Goal: Information Seeking & Learning: Find specific page/section

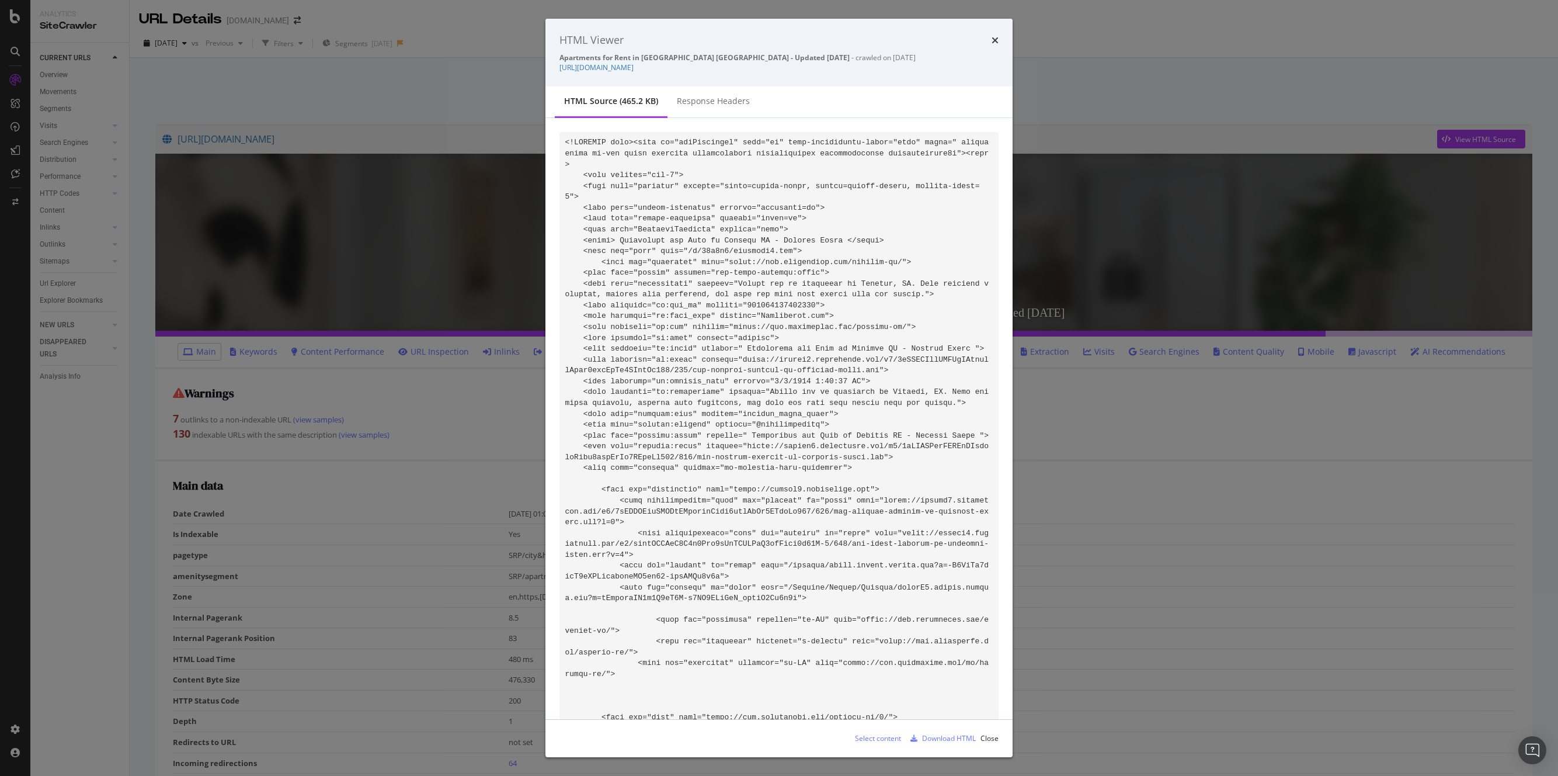
click at [993, 40] on icon "times" at bounding box center [995, 40] width 7 height 9
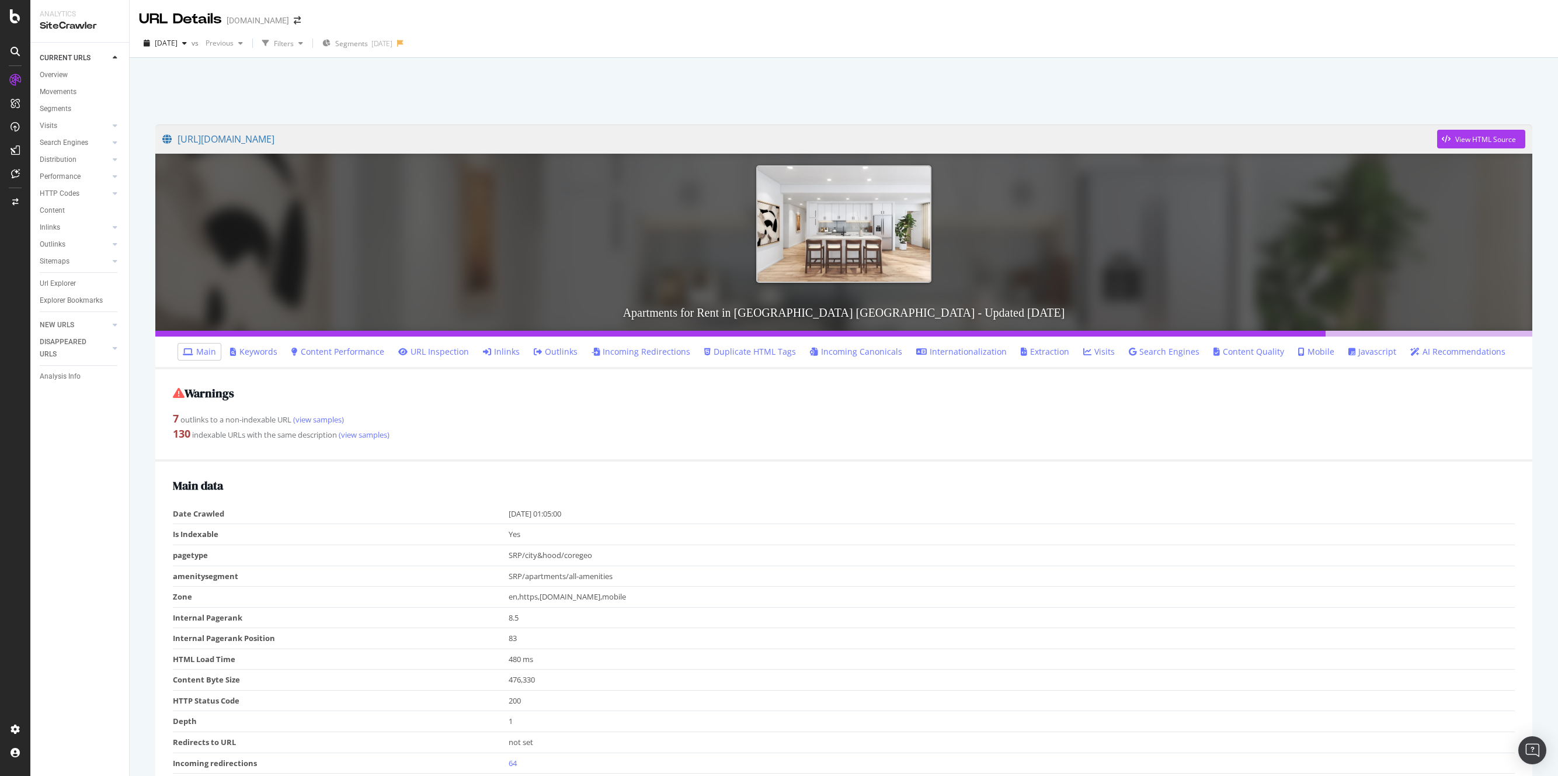
click at [571, 90] on div at bounding box center [844, 88] width 1400 height 50
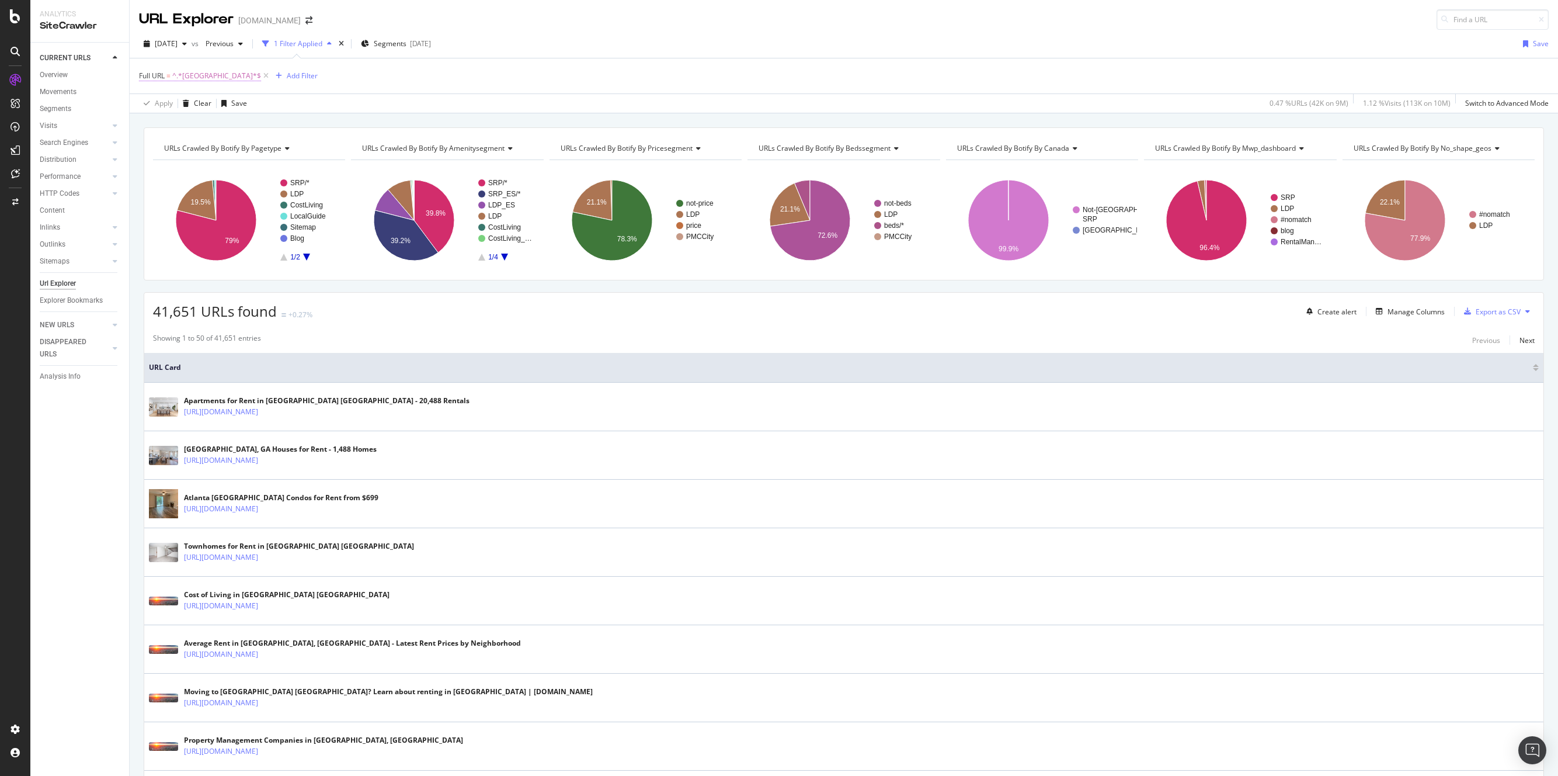
click at [190, 73] on span "^.*[GEOGRAPHIC_DATA]*$" at bounding box center [216, 76] width 89 height 16
click at [165, 126] on input "atlanta" at bounding box center [204, 124] width 110 height 19
type input "orlando"
click at [269, 149] on div "Apply" at bounding box center [268, 149] width 18 height 10
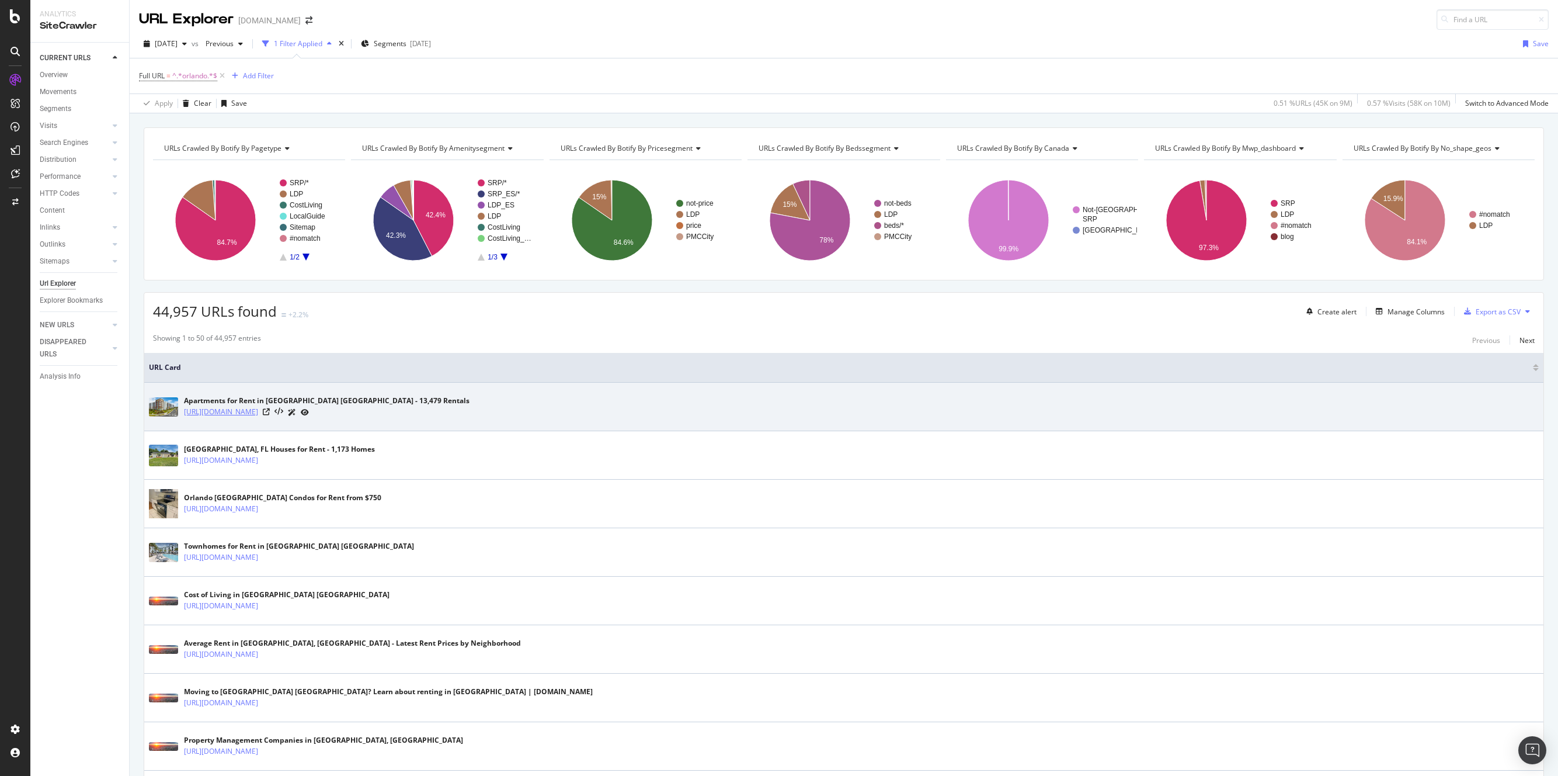
click at [258, 408] on link "https://www.apartments.com/orlando-fl/" at bounding box center [221, 412] width 74 height 12
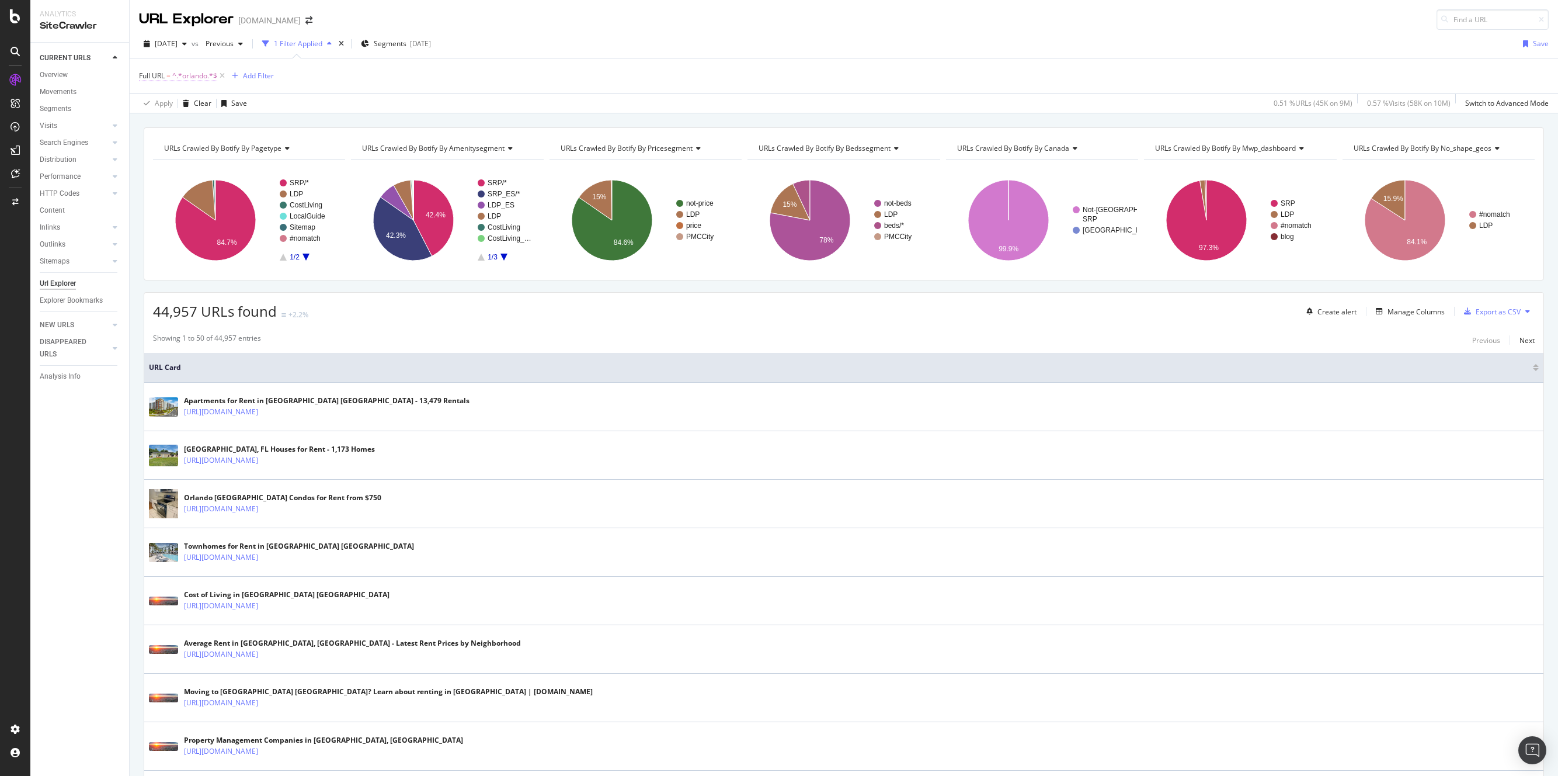
click at [189, 74] on span "^.*orlando.*$" at bounding box center [194, 76] width 45 height 16
click at [185, 131] on input "orlando" at bounding box center [204, 124] width 110 height 19
type input "houston"
click at [267, 149] on div "Apply" at bounding box center [268, 149] width 18 height 10
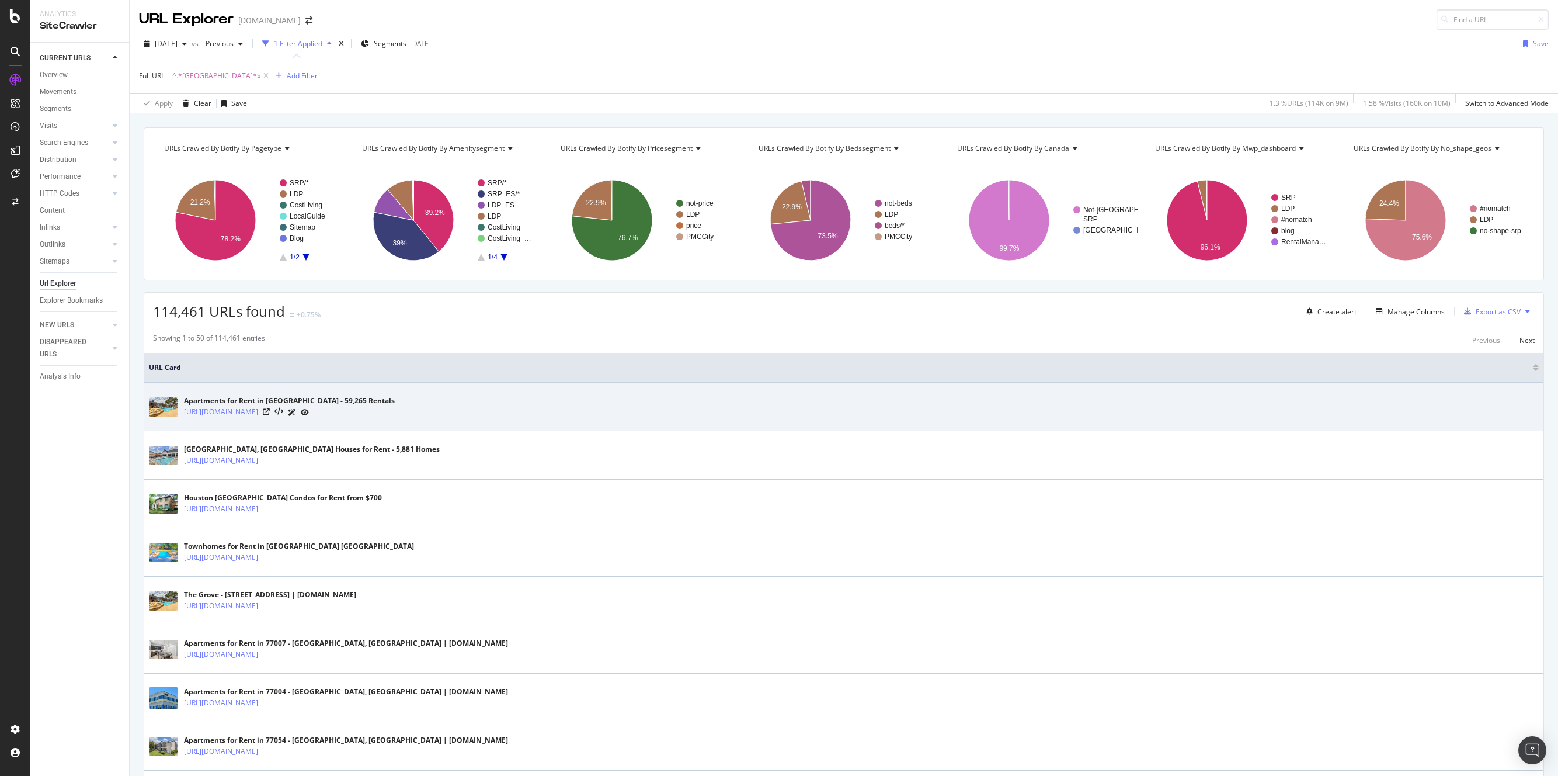
click at [258, 413] on link "https://www.apartments.com/houston-tx/" at bounding box center [221, 412] width 74 height 12
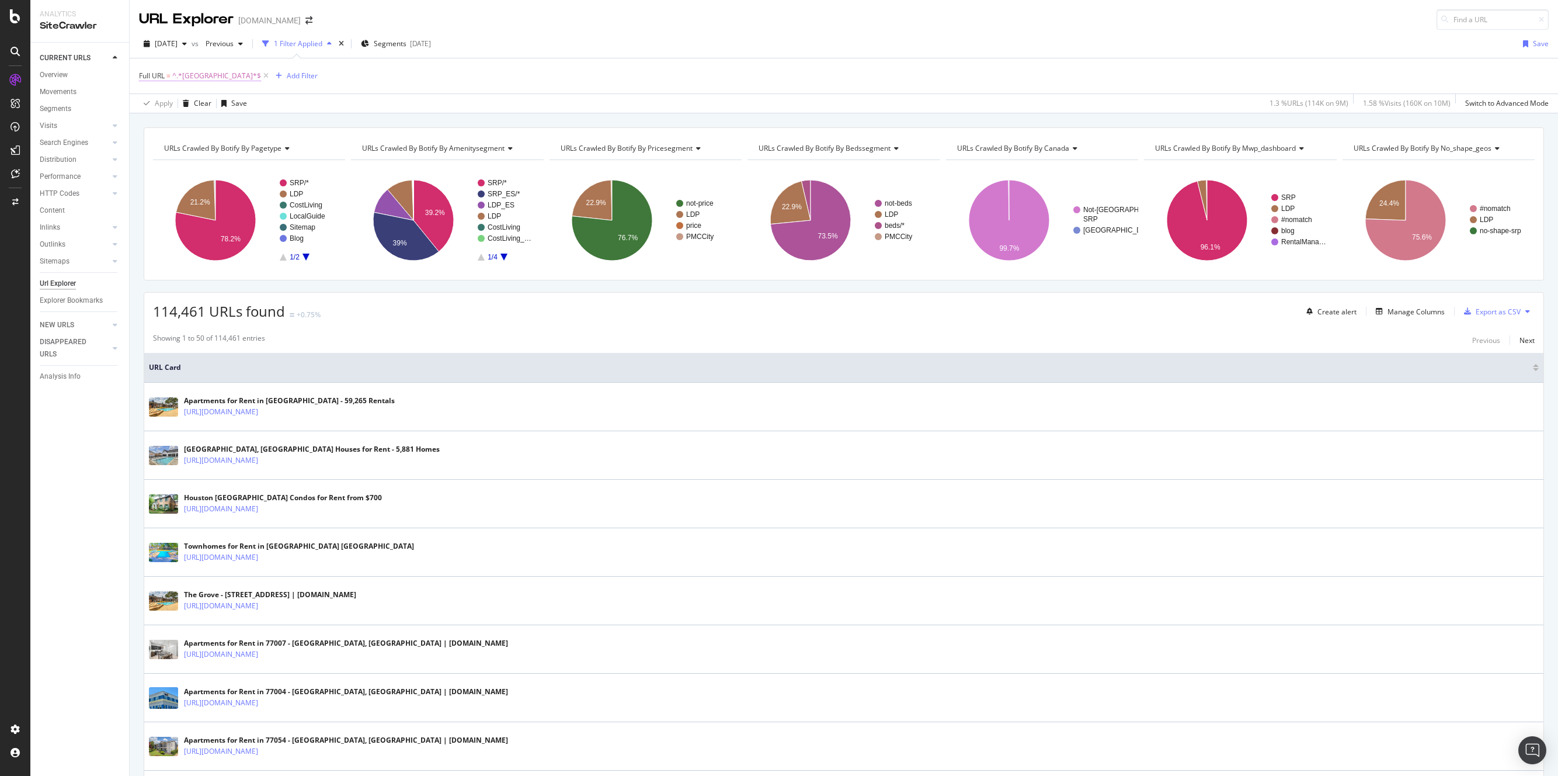
click at [199, 75] on span "^.*houston.*$" at bounding box center [216, 76] width 89 height 16
click at [175, 121] on input "houston" at bounding box center [204, 124] width 110 height 19
type input "tampa"
click at [277, 147] on div "Apply" at bounding box center [268, 149] width 18 height 10
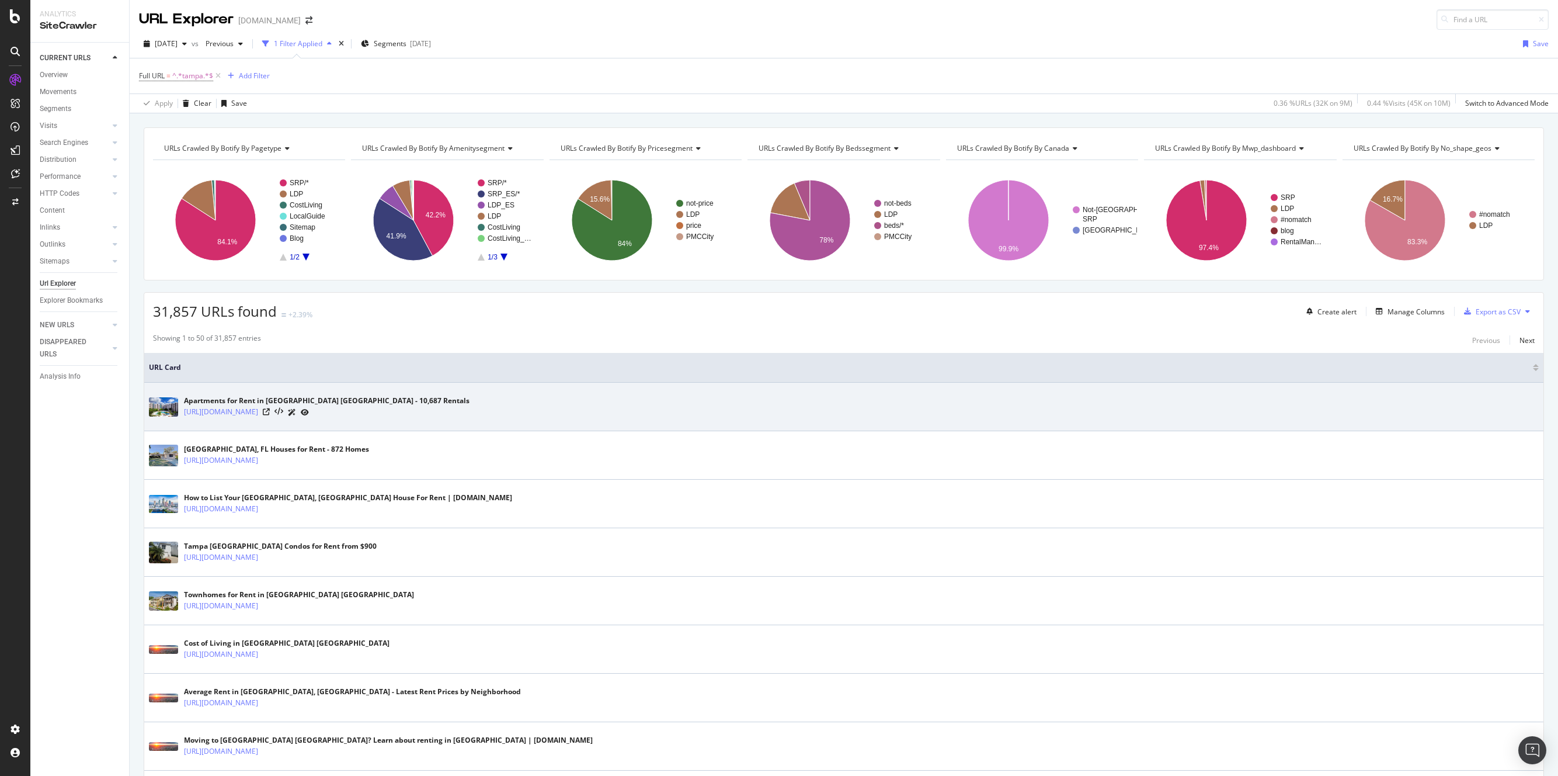
click at [309, 410] on icon at bounding box center [305, 412] width 8 height 7
click at [283, 409] on icon at bounding box center [278, 412] width 9 height 8
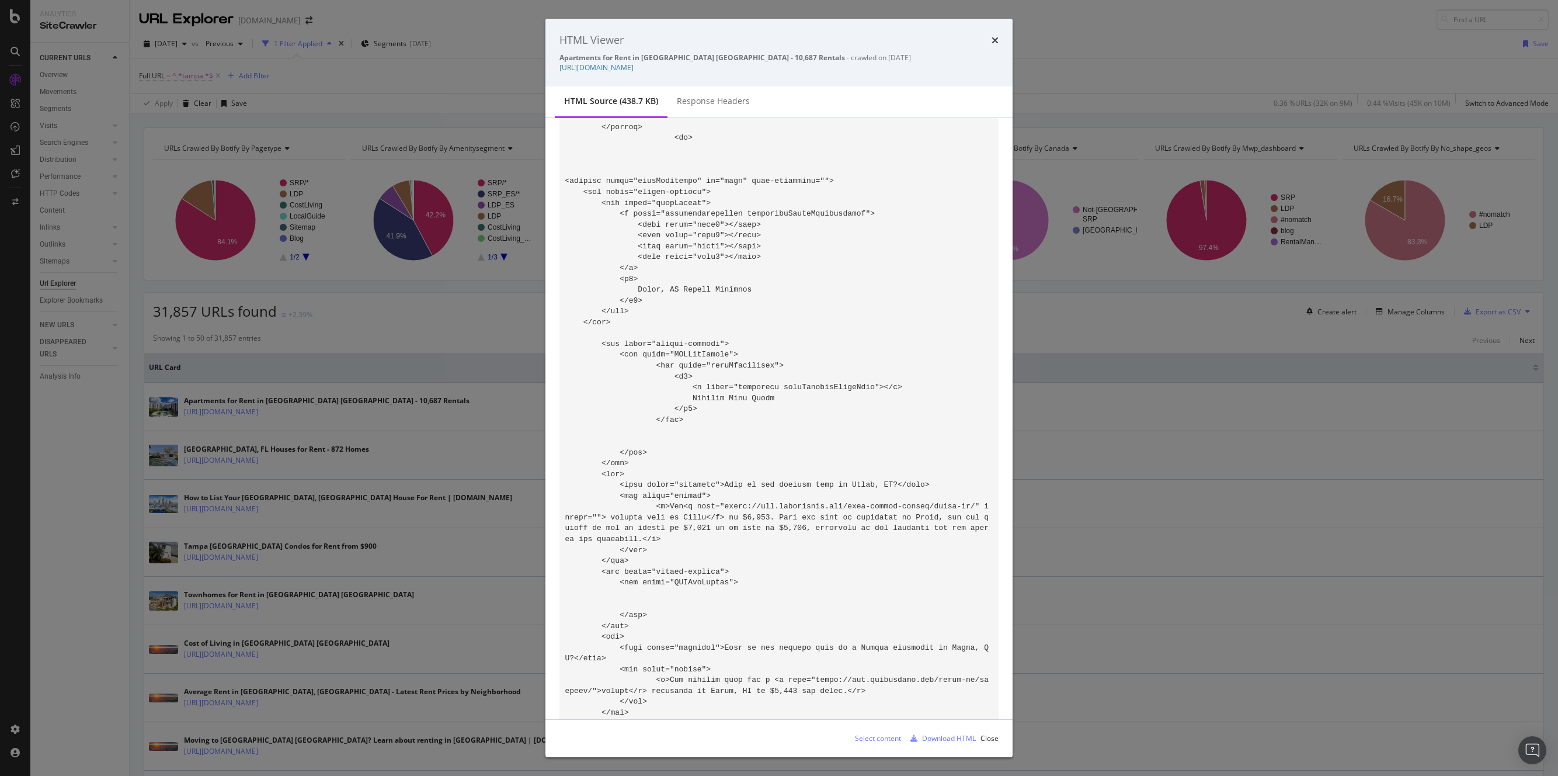
scroll to position [76682, 0]
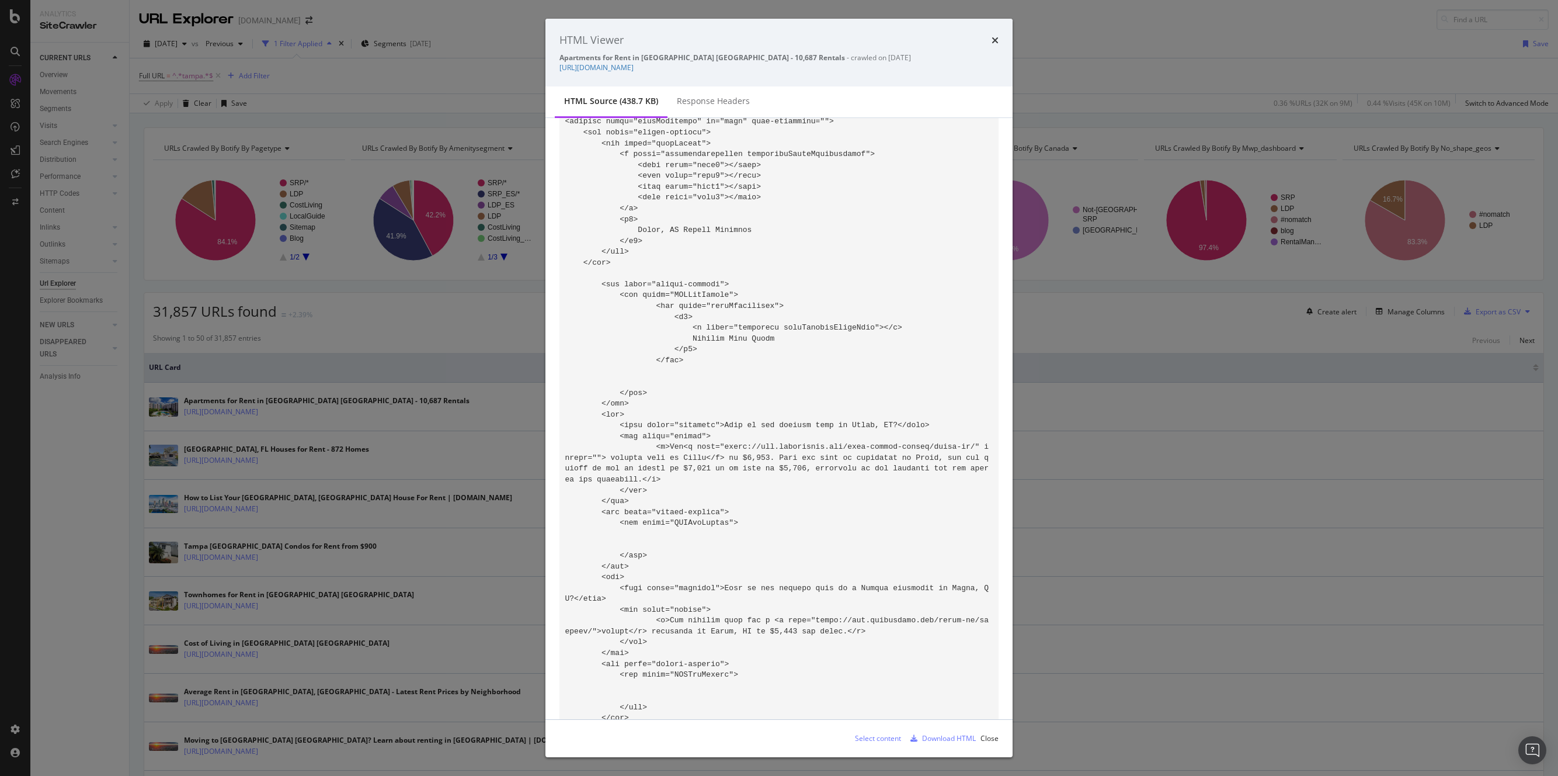
drag, startPoint x: 721, startPoint y: 186, endPoint x: 930, endPoint y: 406, distance: 303.6
copy code "Explore apartment rentals on Apartments.com and find your perfect apartment in …"
click at [993, 37] on icon "times" at bounding box center [995, 40] width 7 height 9
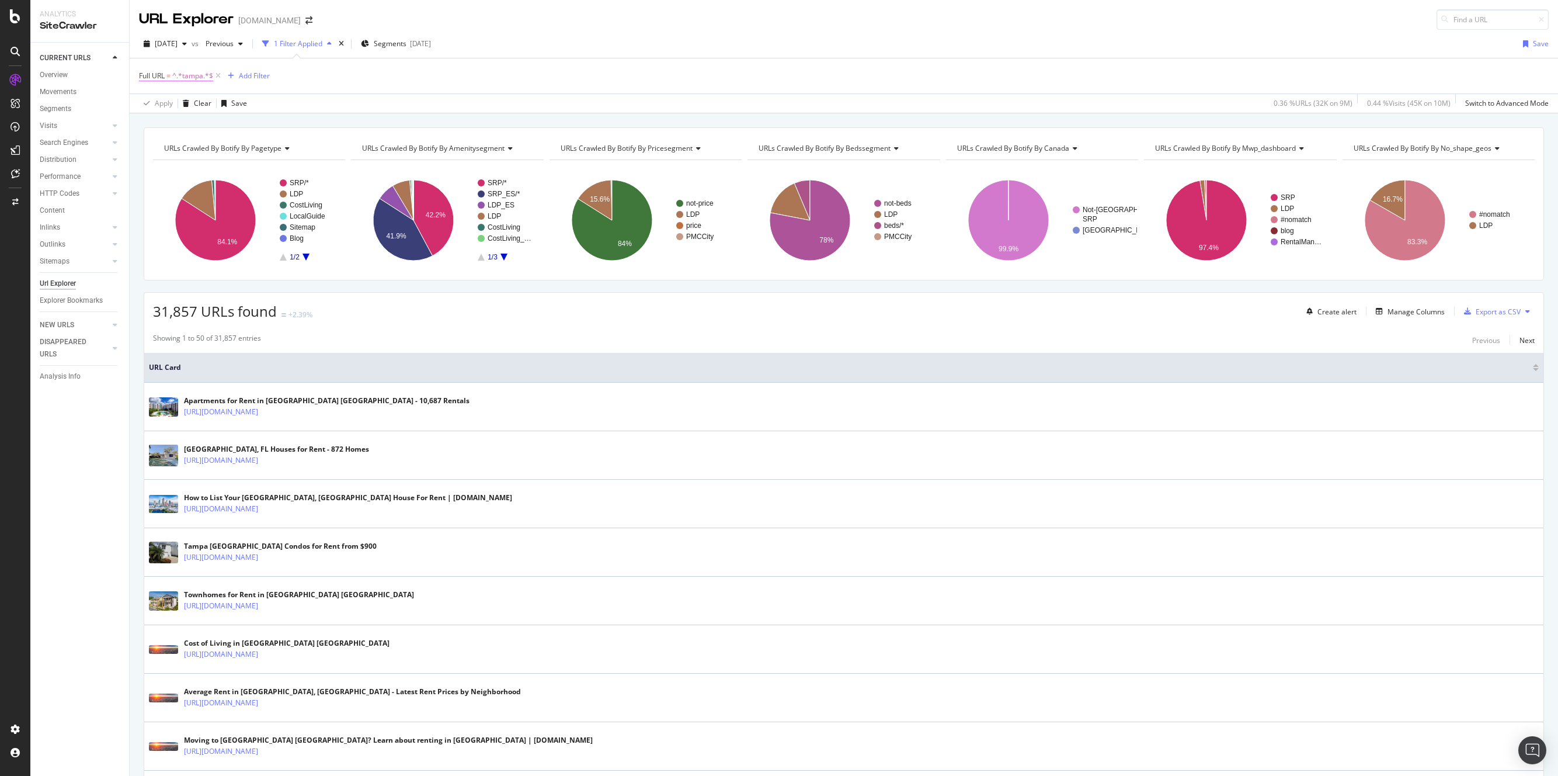
click at [179, 77] on span "^.*tampa.*$" at bounding box center [192, 76] width 41 height 16
click at [180, 119] on input "tampa" at bounding box center [204, 124] width 110 height 19
type input "las-vegas"
click at [266, 149] on div "Apply" at bounding box center [268, 149] width 18 height 10
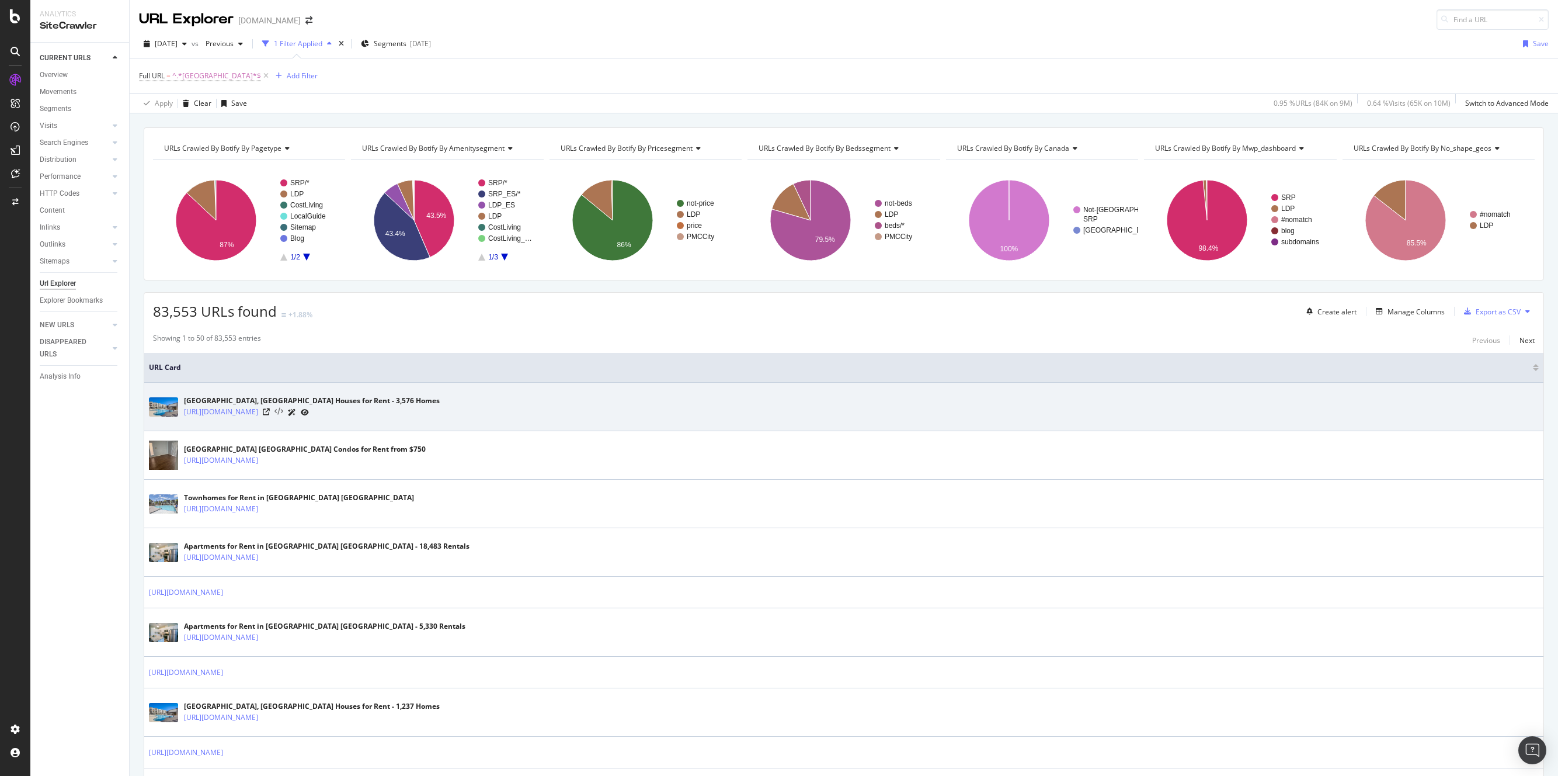
click at [283, 412] on icon at bounding box center [278, 412] width 9 height 8
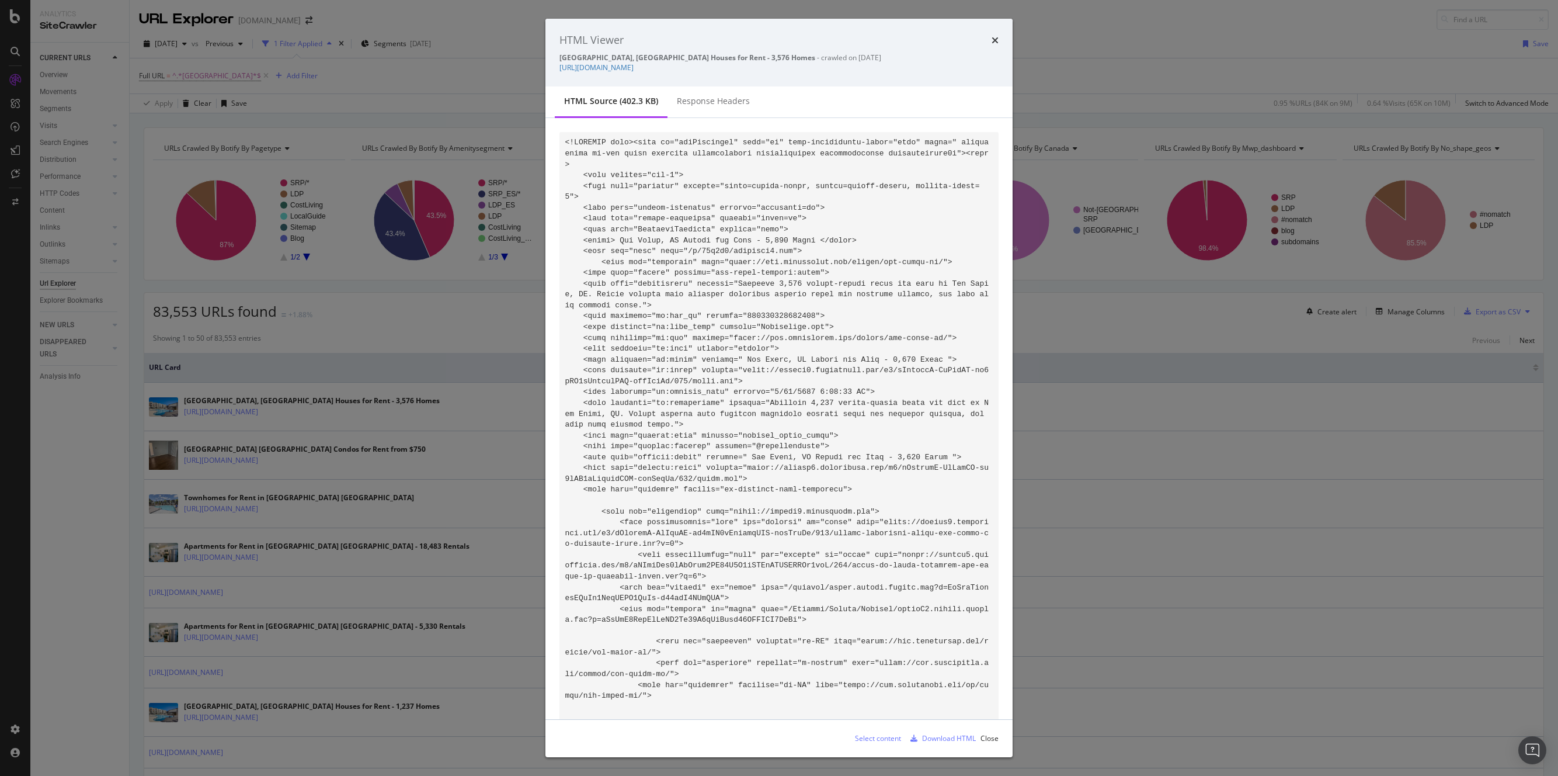
click at [472, 373] on div "HTML Viewer Las Vegas, NV Houses for Rent - 3,576 Homes - crawled on 2025-08-22…" at bounding box center [779, 388] width 1558 height 776
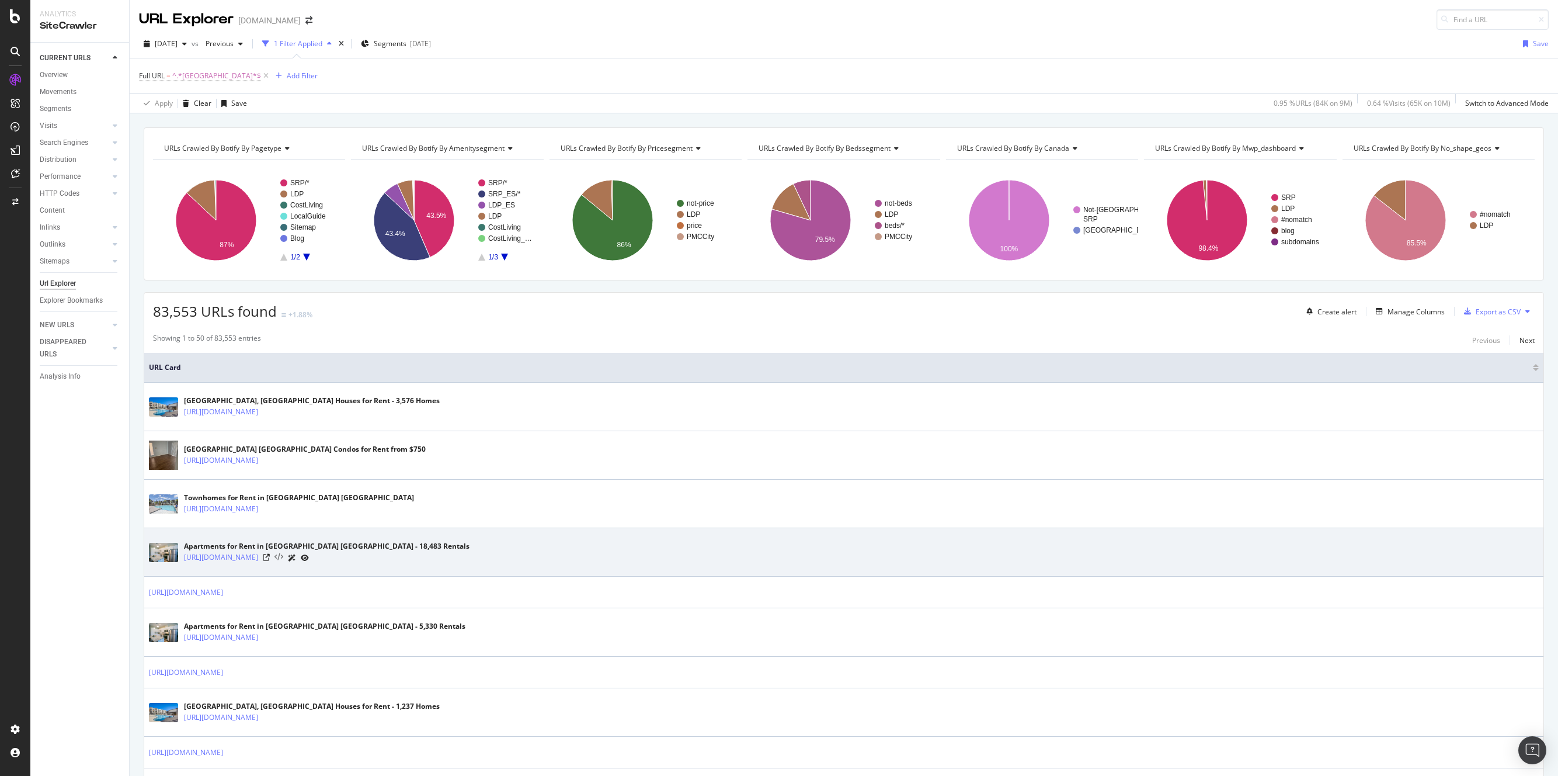
click at [283, 557] on icon at bounding box center [278, 557] width 9 height 8
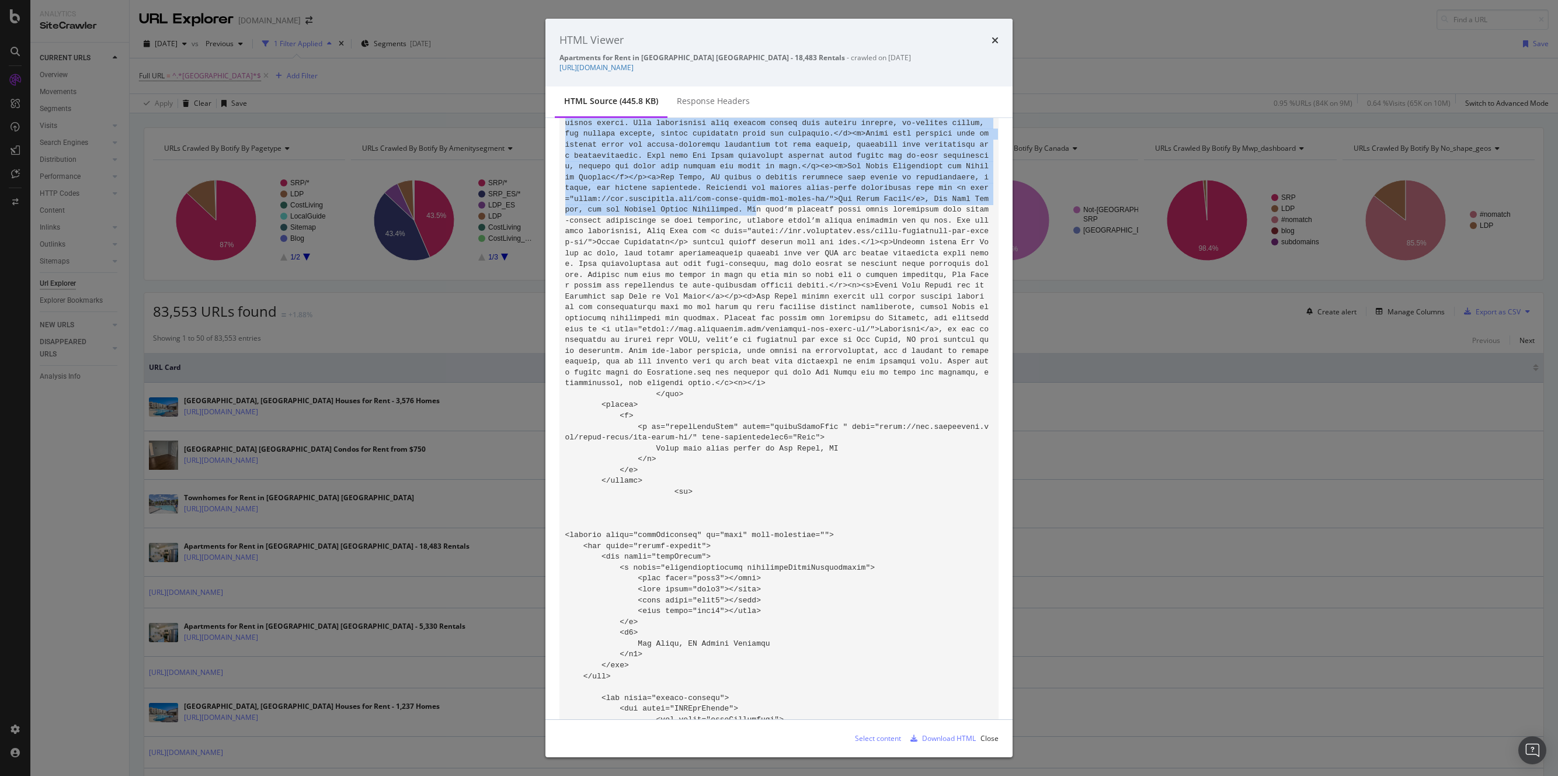
scroll to position [76913, 0]
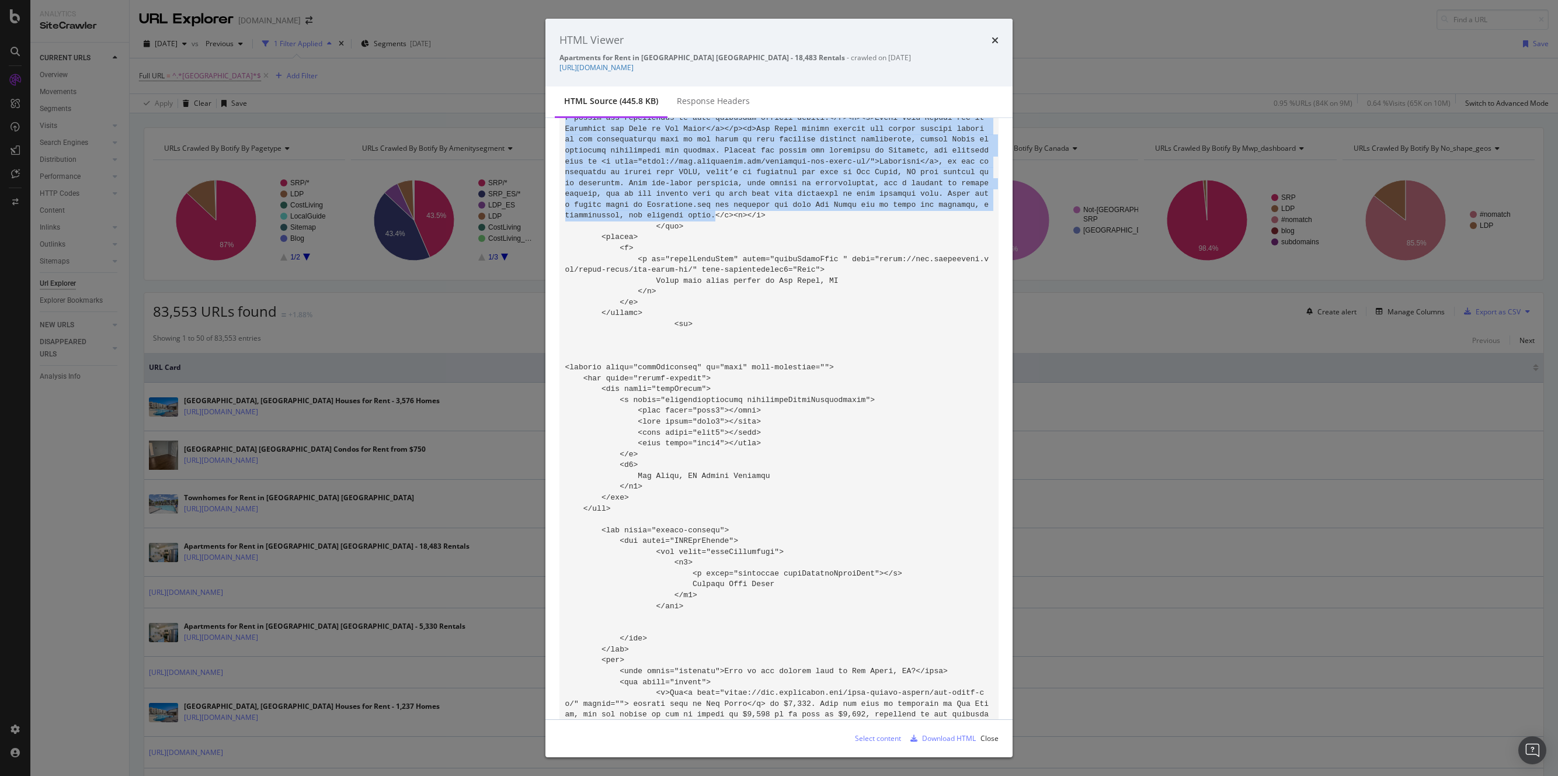
drag, startPoint x: 721, startPoint y: 294, endPoint x: 882, endPoint y: 628, distance: 370.1
copy code "There is a range of apartments in Las Vegas with rental options to suit differe…"
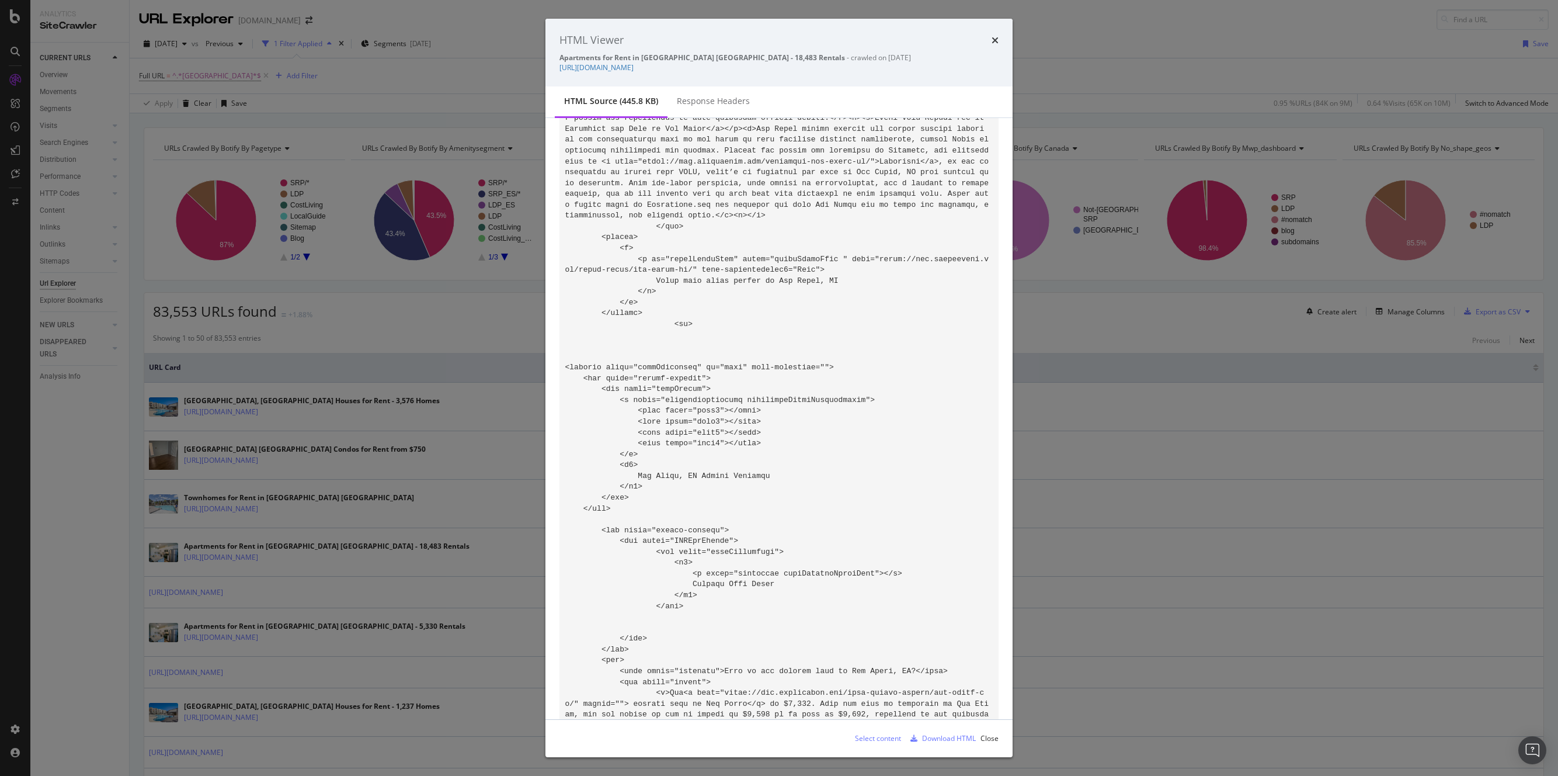
click at [995, 45] on div "times" at bounding box center [995, 40] width 7 height 15
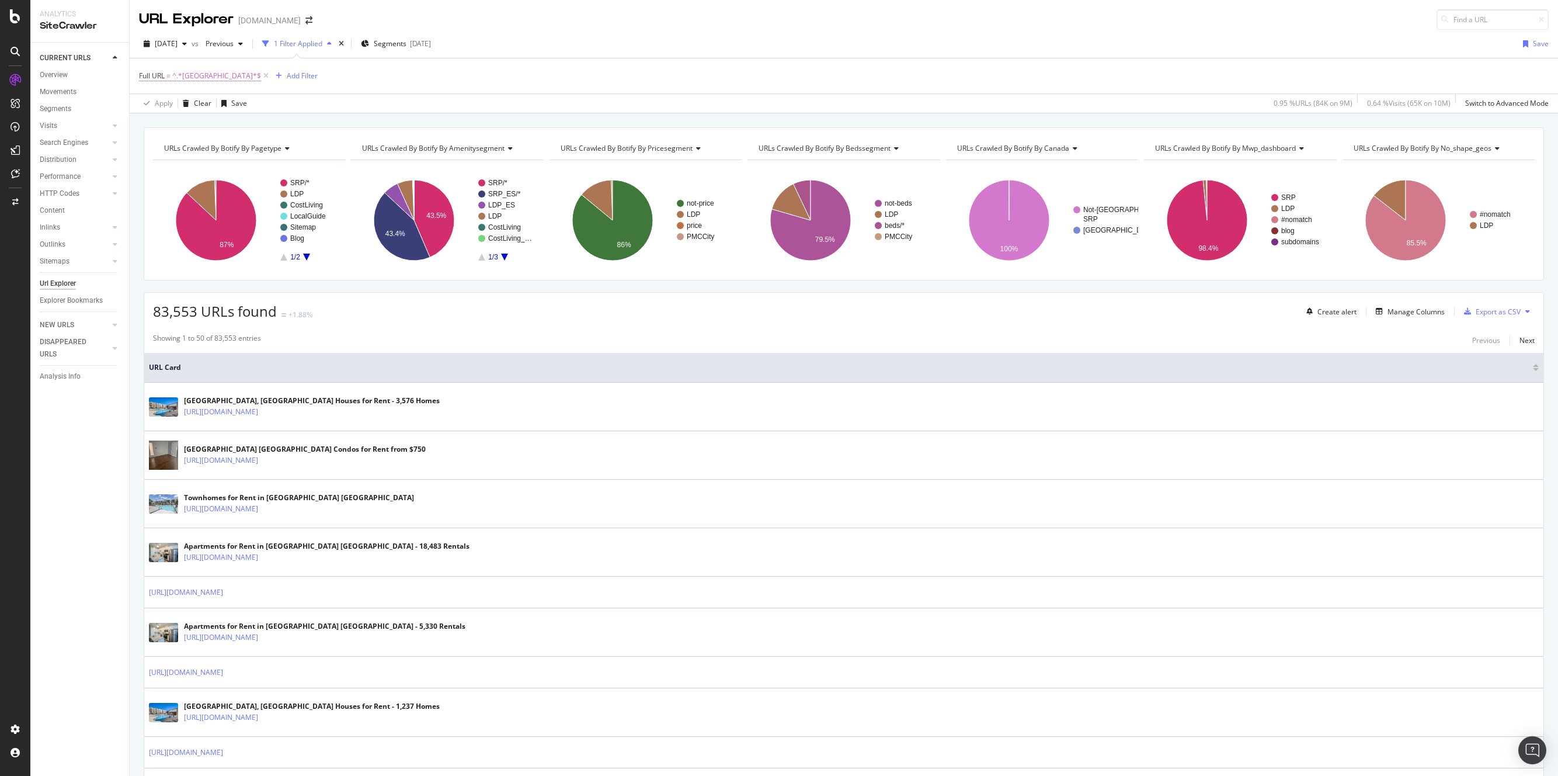
click at [198, 74] on span "^.*las-vegas.*$" at bounding box center [216, 76] width 89 height 16
click at [200, 128] on input "las-vegas" at bounding box center [204, 124] width 110 height 19
type input "dallas"
click at [272, 144] on div "Apply" at bounding box center [268, 149] width 18 height 10
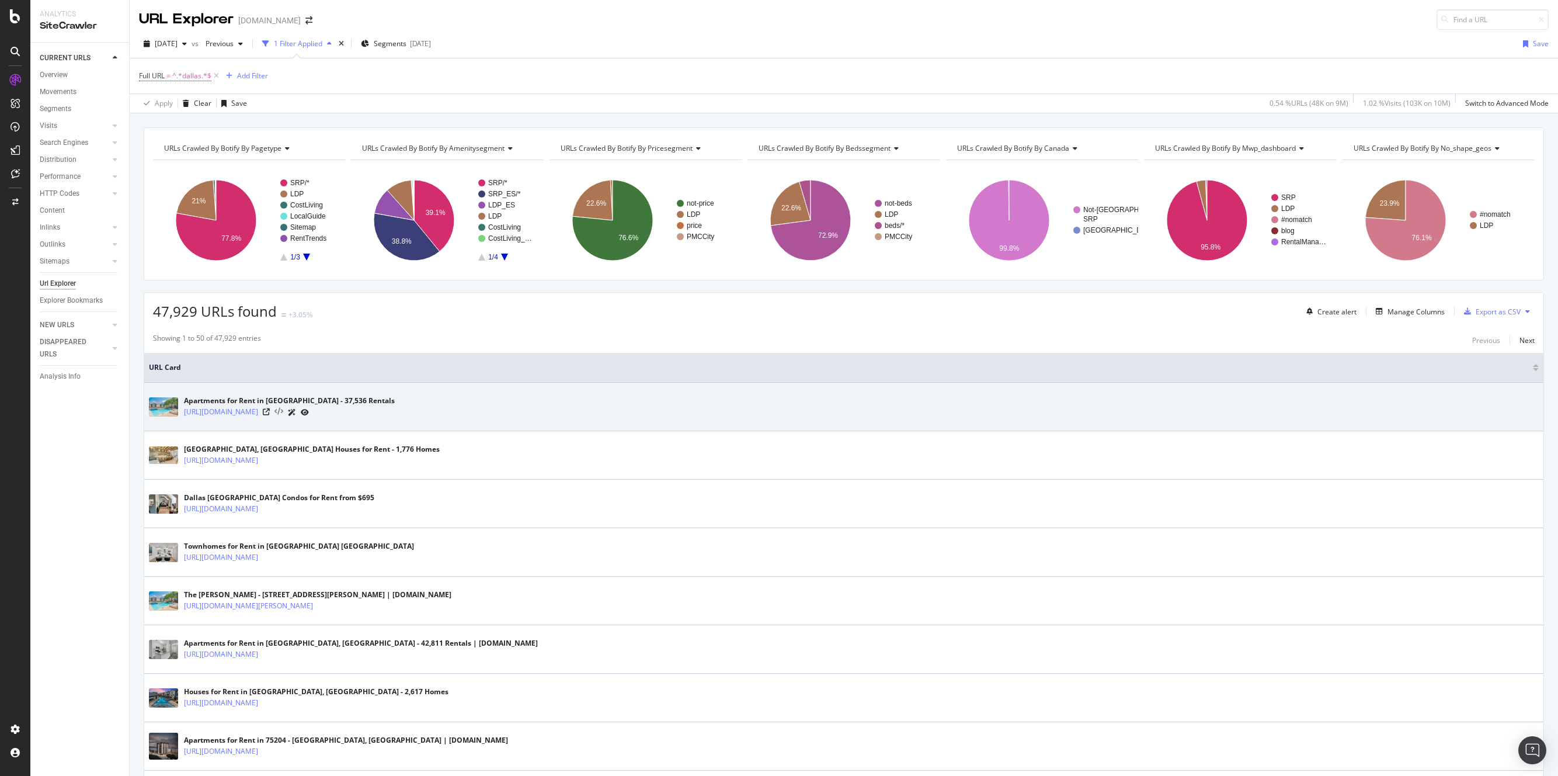
click at [283, 412] on icon at bounding box center [278, 412] width 9 height 8
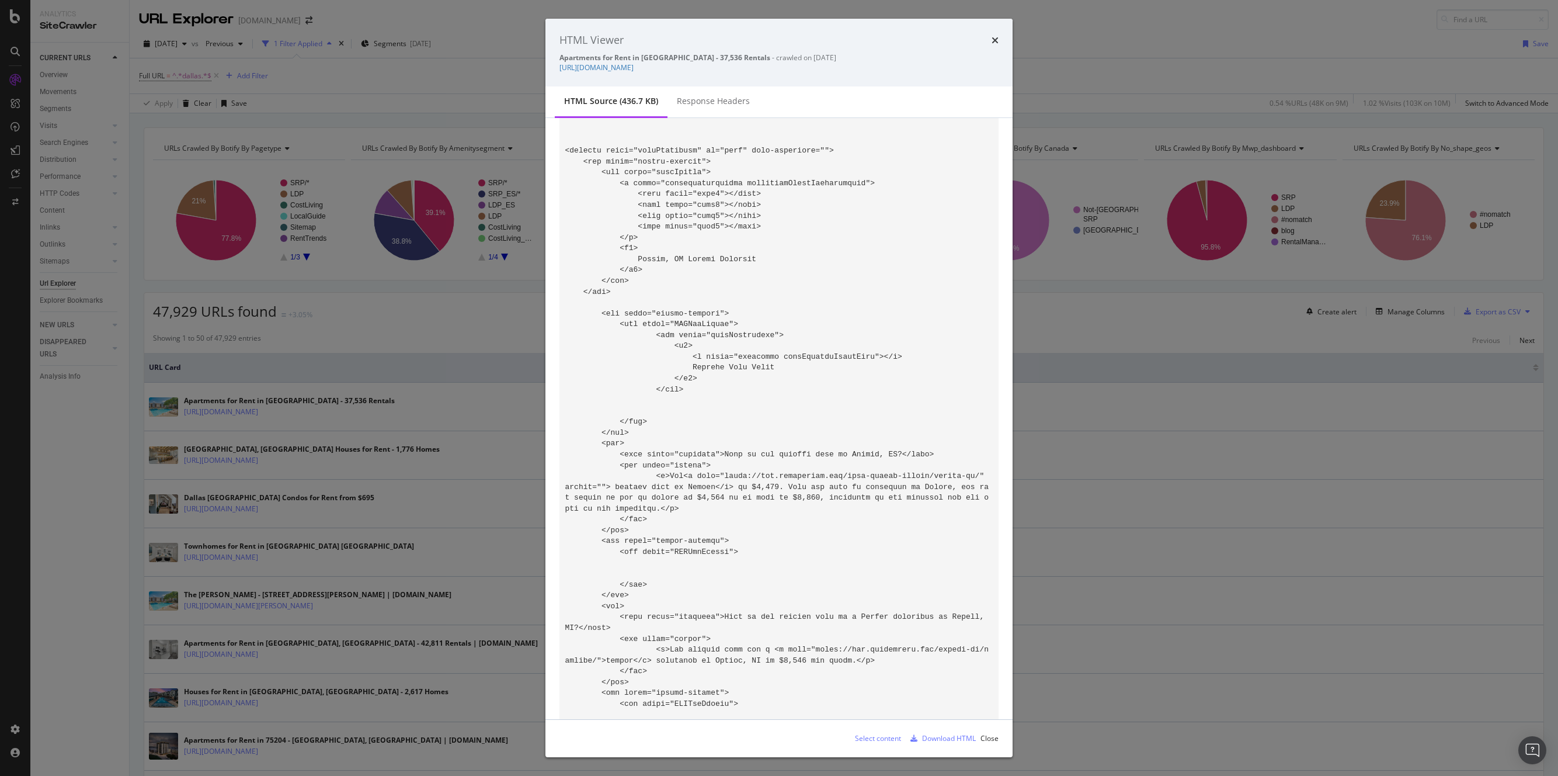
scroll to position [76489, 0]
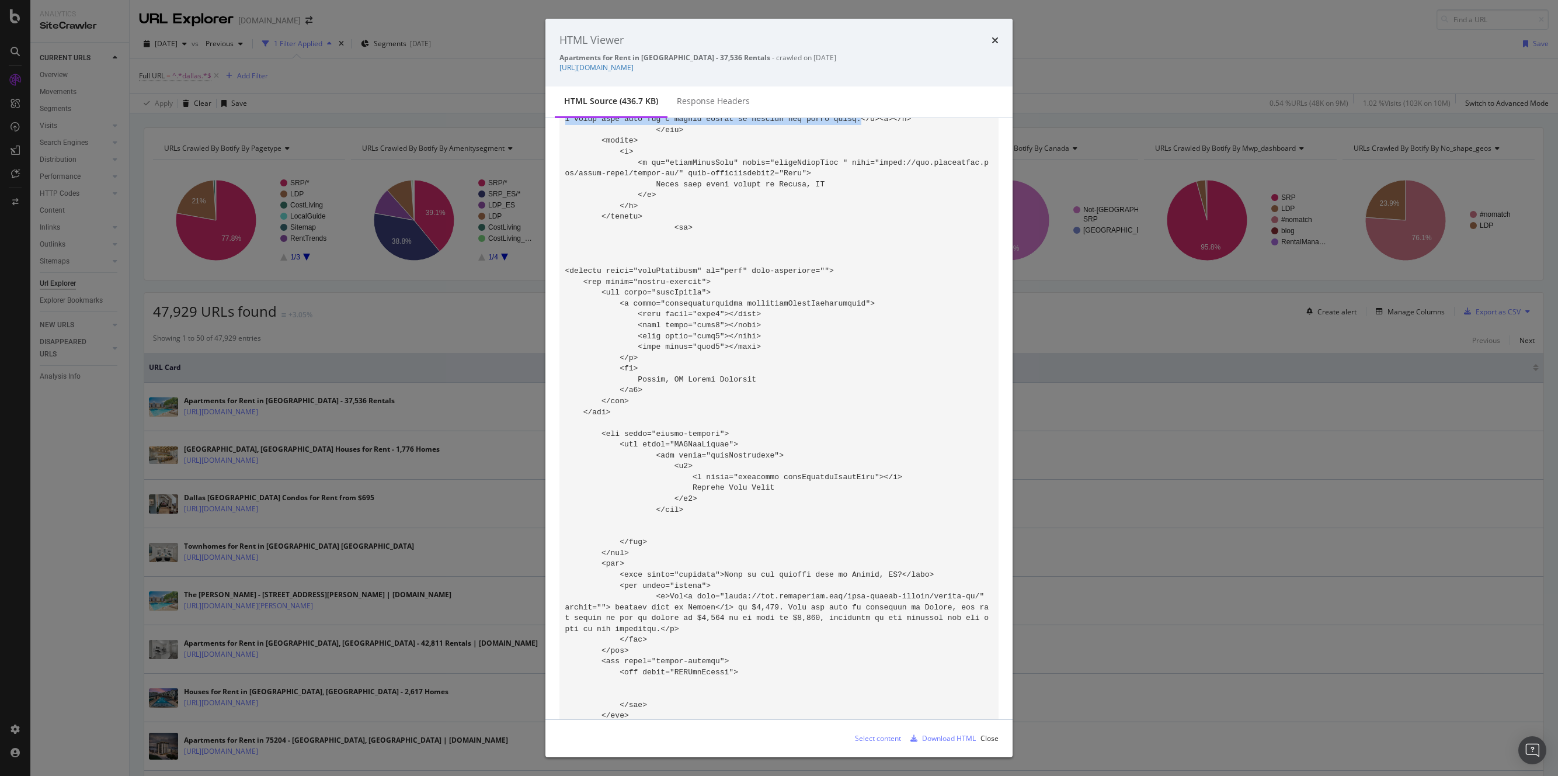
drag, startPoint x: 722, startPoint y: 368, endPoint x: 594, endPoint y: 583, distance: 250.6
copy code "When renting an apartment in Dallas, TX, you’ll find a variety of neighborhoods…"
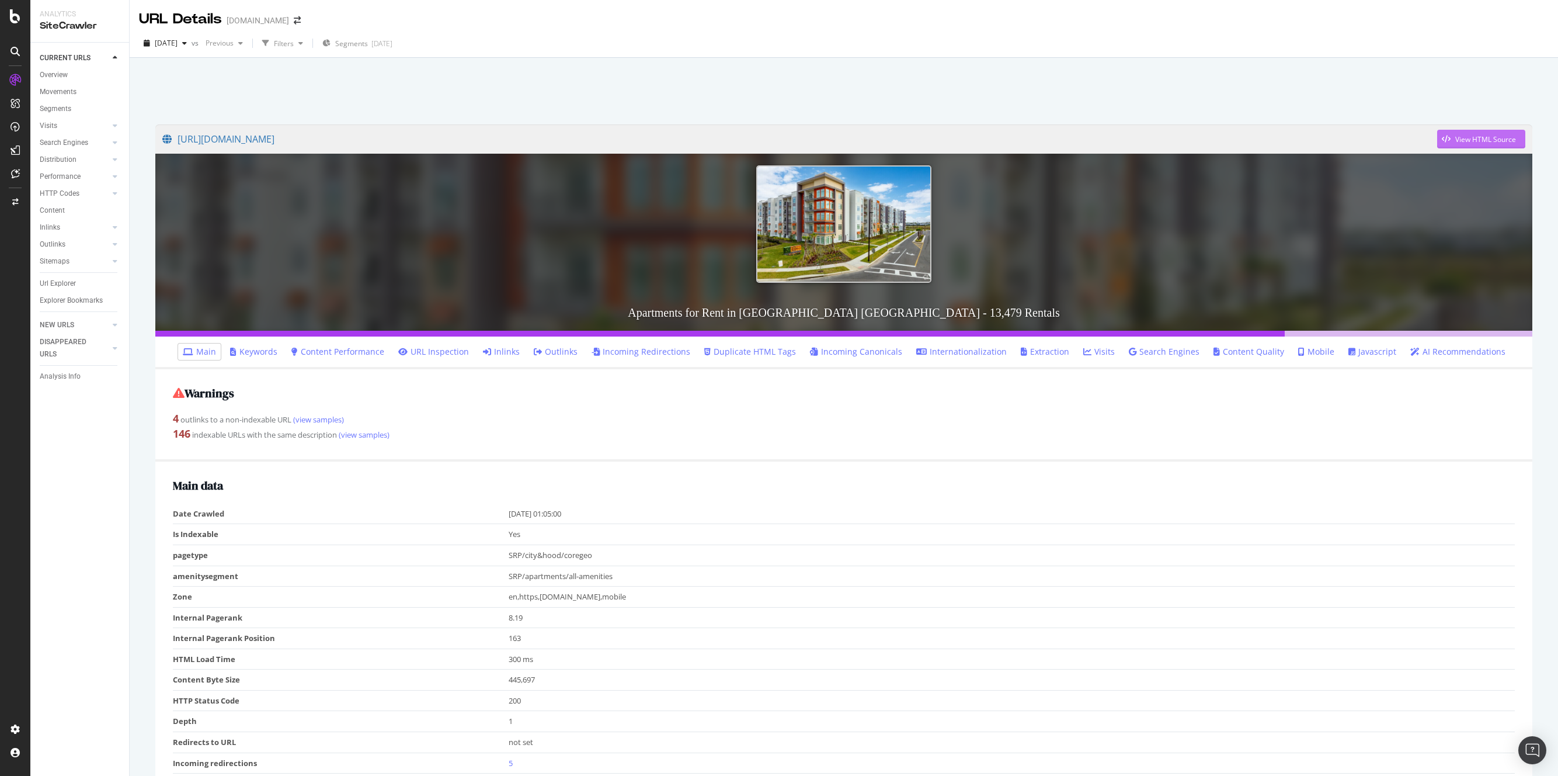
click at [1477, 141] on div "View HTML Source" at bounding box center [1485, 139] width 61 height 10
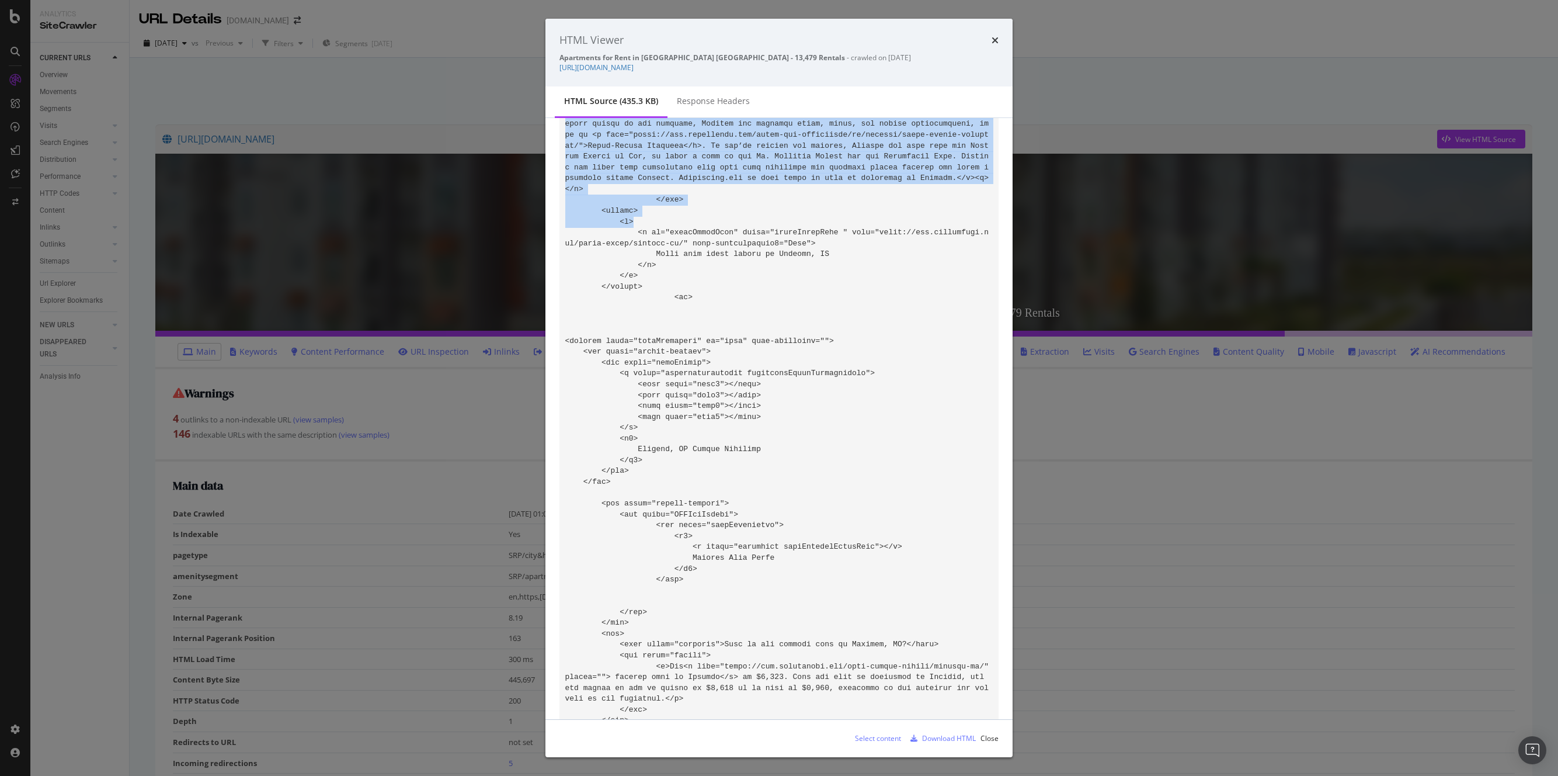
scroll to position [77220, 0]
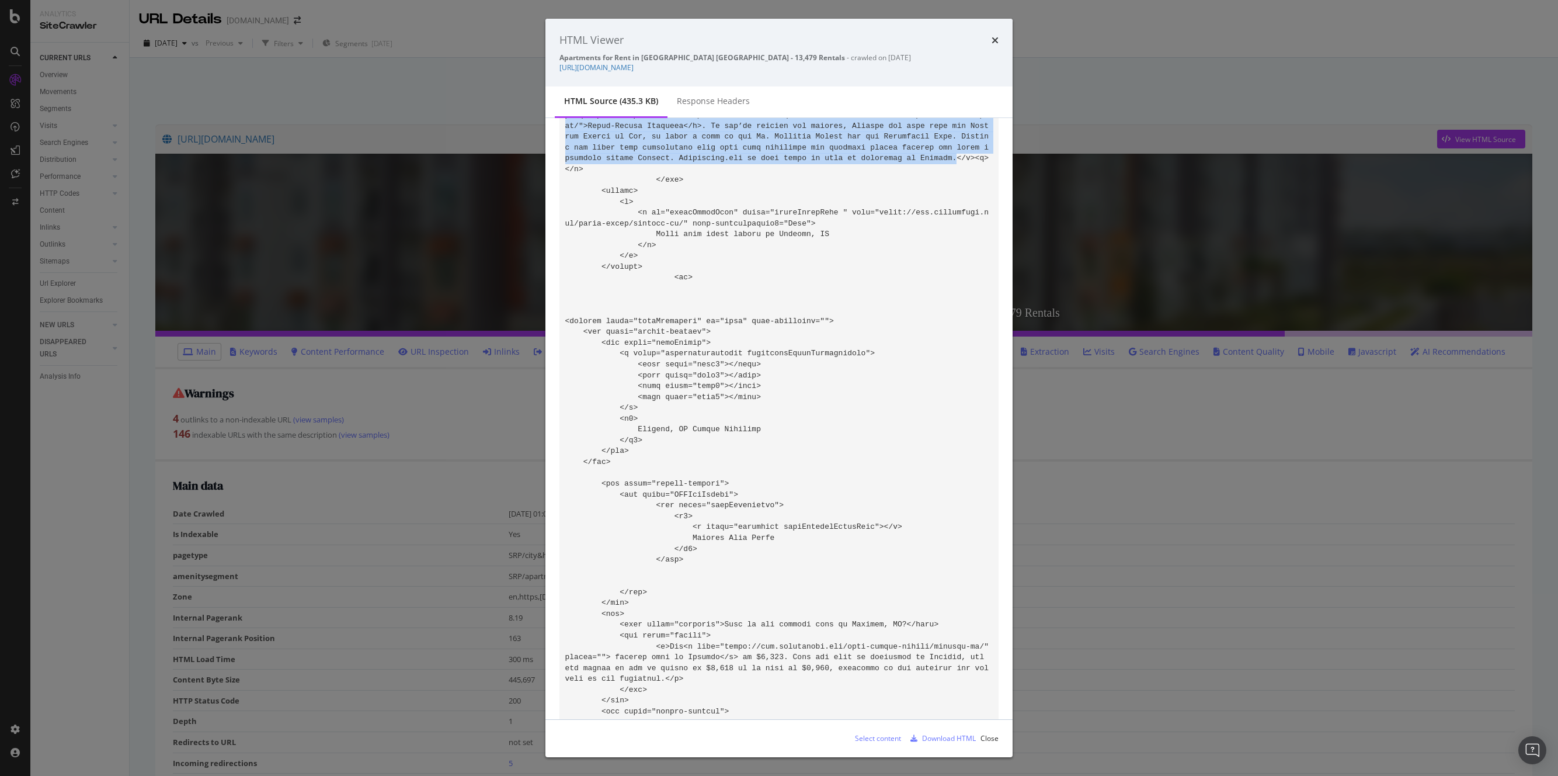
drag, startPoint x: 721, startPoint y: 461, endPoint x: 902, endPoint y: 515, distance: 189.4
copy code "Searching for apartments for rent in Orlando, FL? Apartments.com has you covere…"
drag, startPoint x: 993, startPoint y: 39, endPoint x: 935, endPoint y: 52, distance: 59.8
click at [993, 40] on icon "times" at bounding box center [995, 40] width 7 height 9
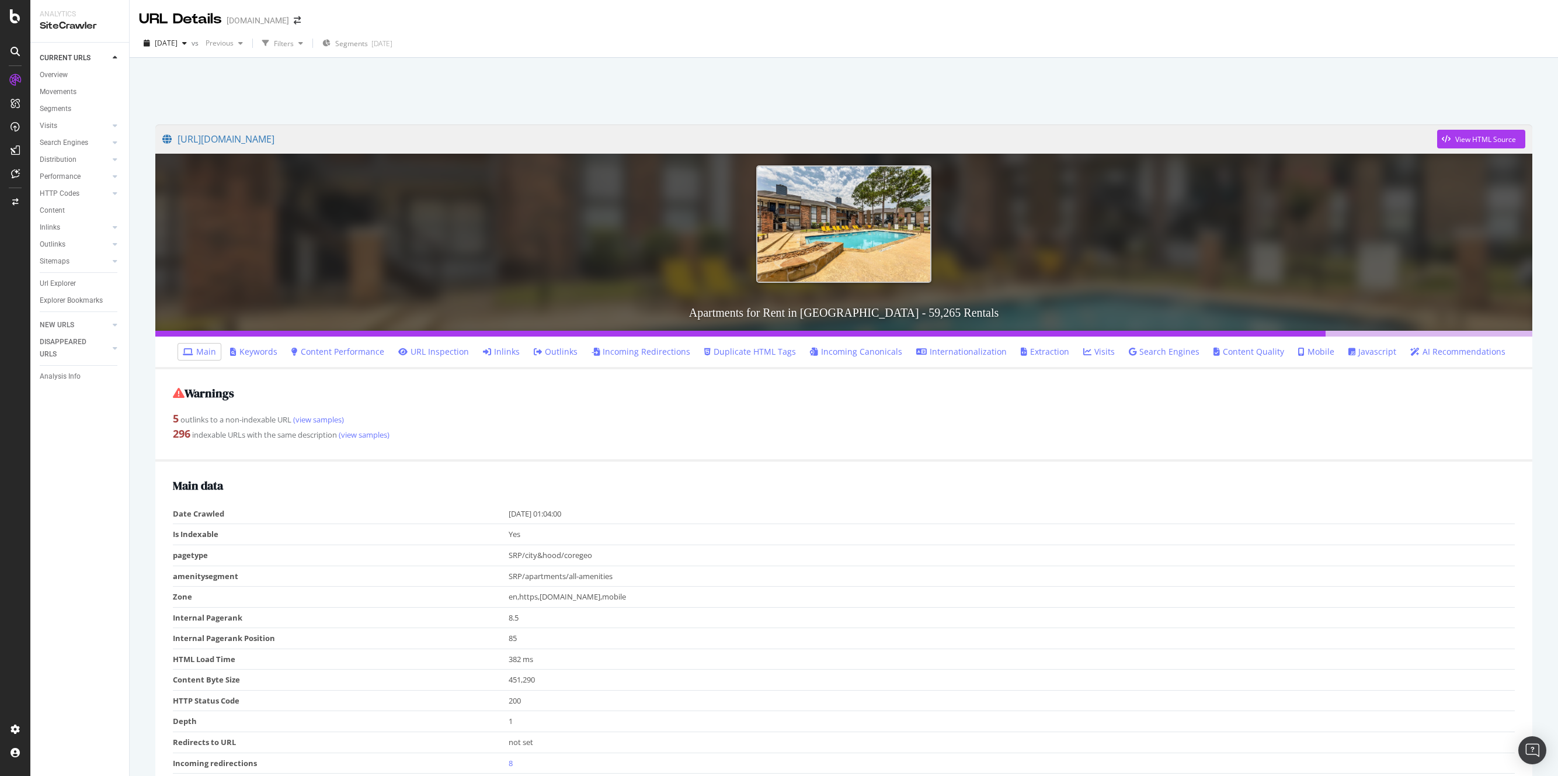
click at [453, 387] on h2 "Warnings" at bounding box center [844, 393] width 1342 height 13
click at [1485, 139] on div "View HTML Source" at bounding box center [1485, 139] width 61 height 10
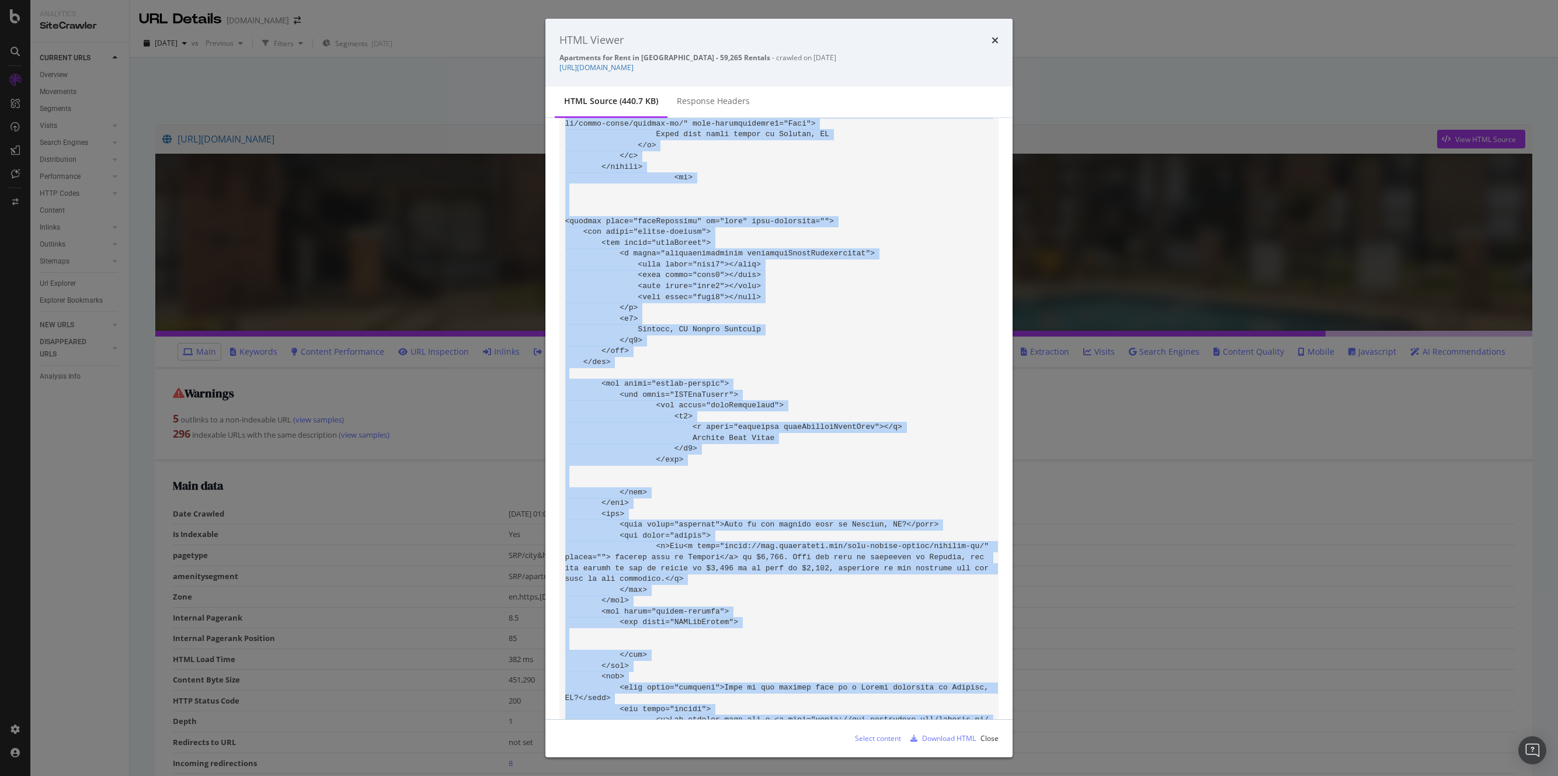
scroll to position [76878, 0]
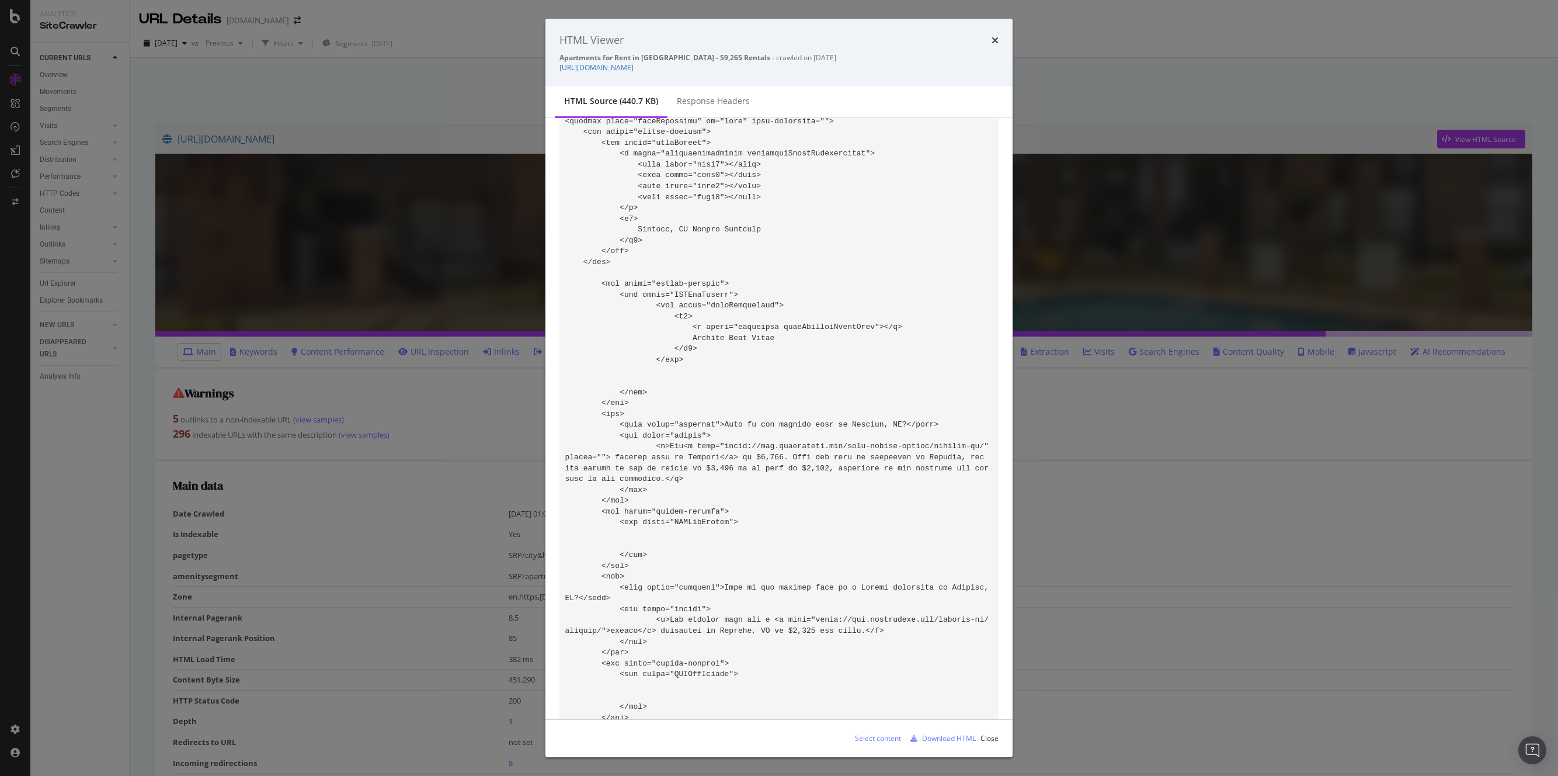
drag, startPoint x: 721, startPoint y: 150, endPoint x: 627, endPoint y: 459, distance: 322.9
copy code "Searching for a Houston apartment for rent? Houston, the fourth-largest city in…"
click at [995, 41] on icon "times" at bounding box center [995, 40] width 7 height 9
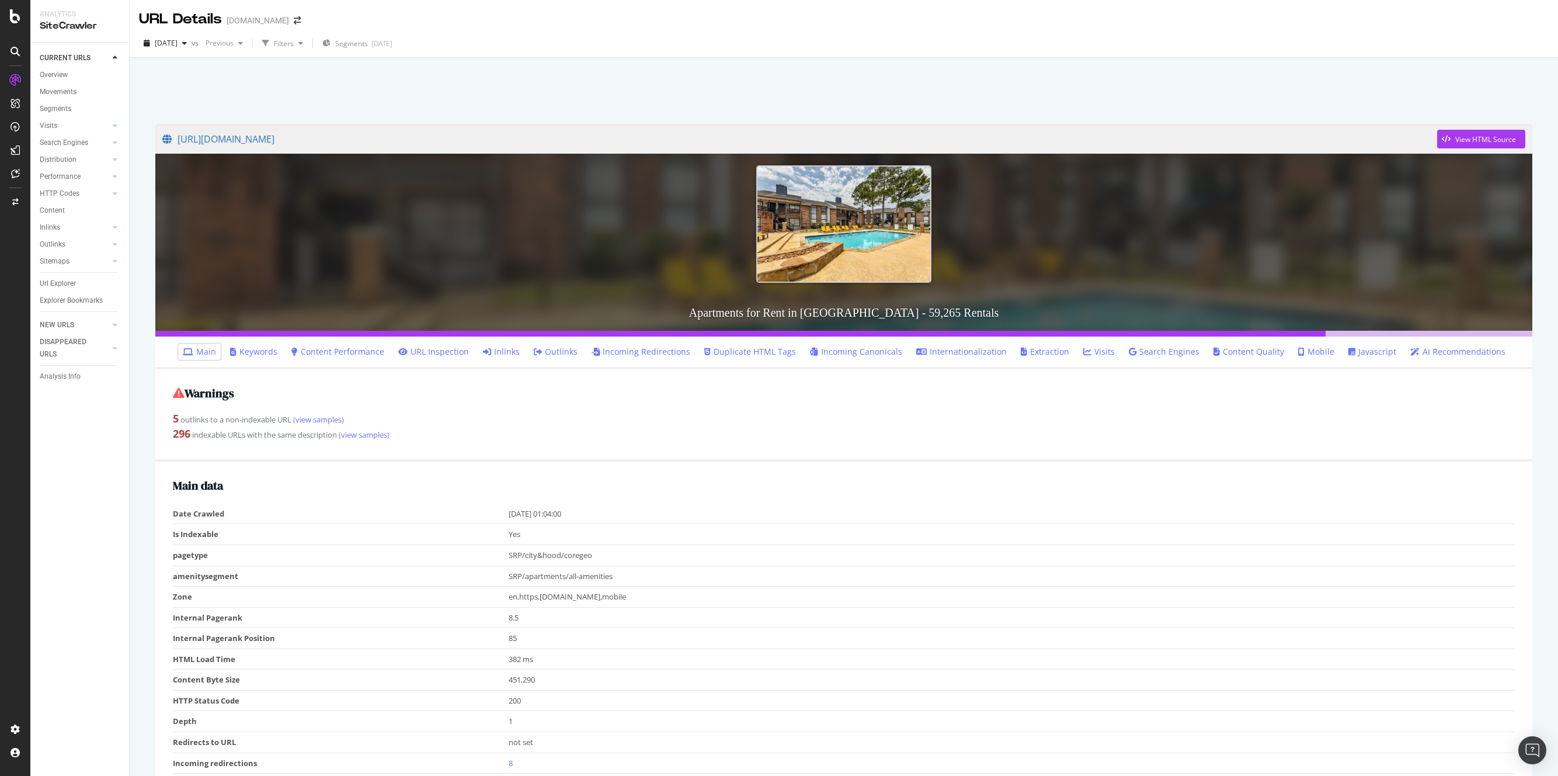
click at [655, 451] on div "Warnings 5 outlinks to a non-indexable URL (view samples) 296 indexable URLs wi…" at bounding box center [843, 415] width 1377 height 92
click at [653, 450] on div "Warnings 5 outlinks to a non-indexable URL (view samples) 296 indexable URLs wi…" at bounding box center [843, 415] width 1377 height 92
click at [647, 445] on div "Warnings 5 outlinks to a non-indexable URL (view samples) 296 indexable URLs wi…" at bounding box center [843, 415] width 1377 height 92
click at [484, 474] on div "Main data Date Crawled 2025-08-22 01:04:00 Is Indexable Yes pagetype SRP/city&h…" at bounding box center [843, 678] width 1377 height 435
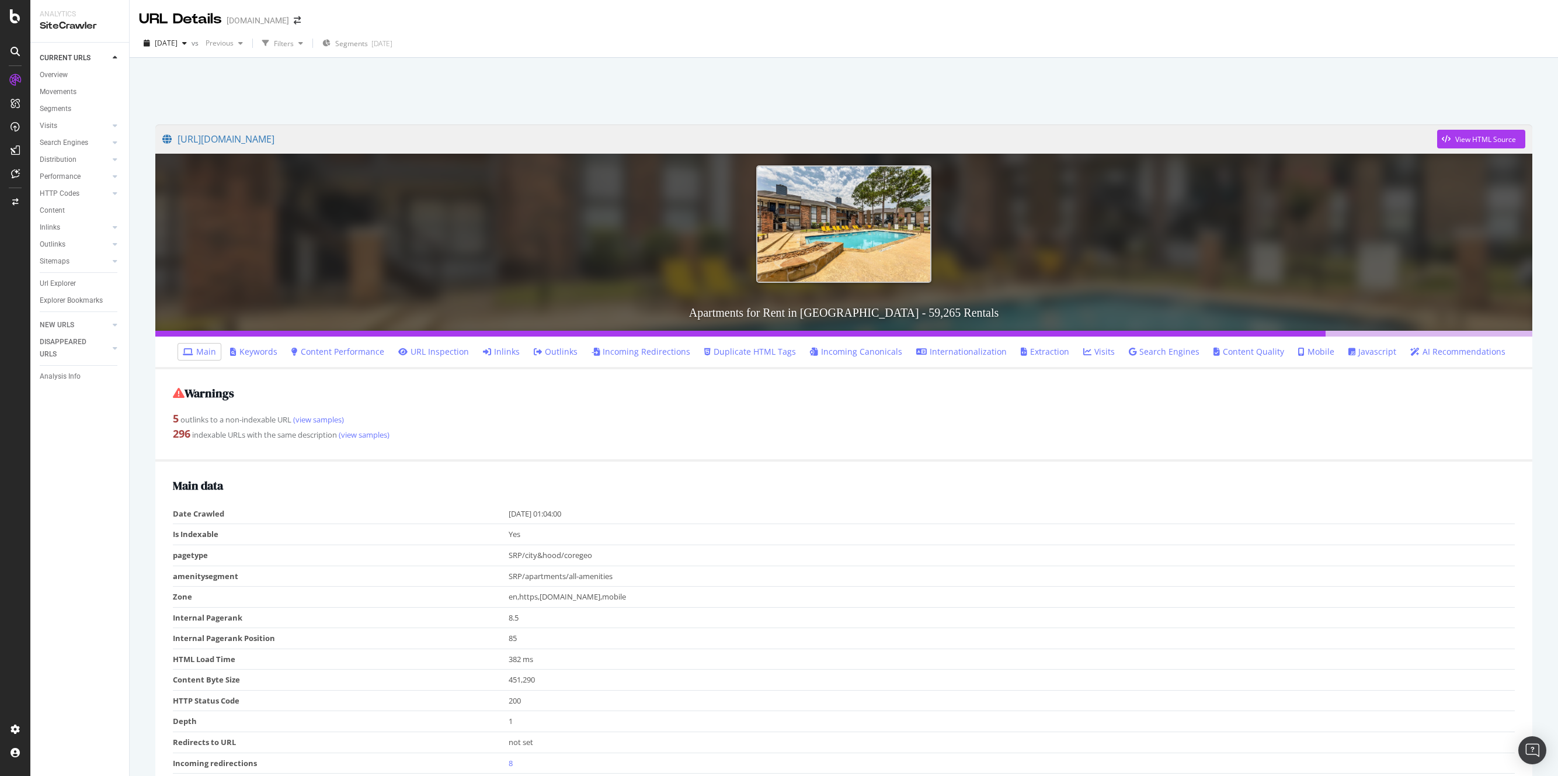
click at [467, 458] on div "Warnings 5 outlinks to a non-indexable URL (view samples) 296 indexable URLs wi…" at bounding box center [843, 415] width 1377 height 92
click at [1459, 138] on div "View HTML Source" at bounding box center [1485, 139] width 61 height 10
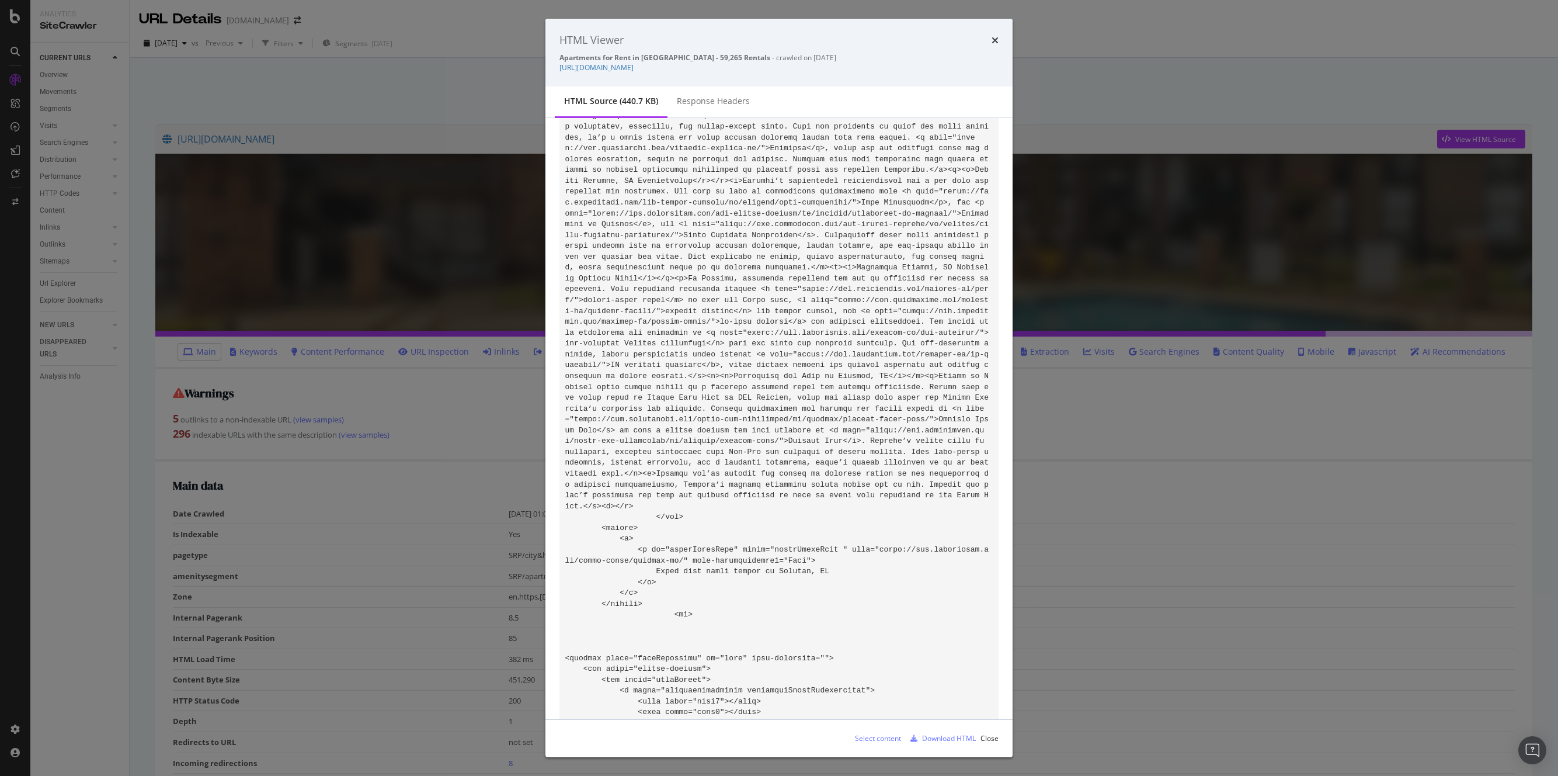
scroll to position [76536, 0]
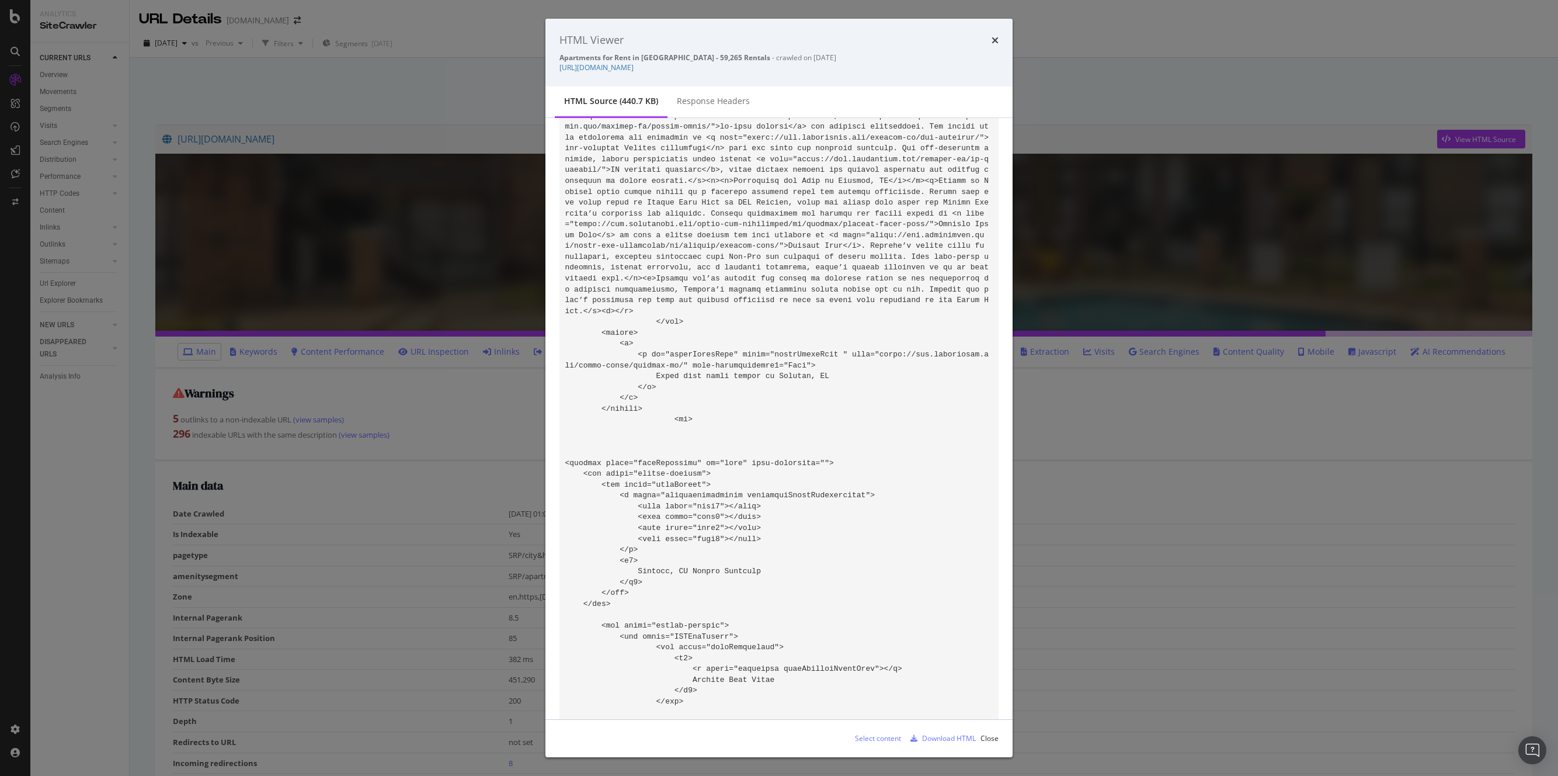
drag, startPoint x: 721, startPoint y: 224, endPoint x: 783, endPoint y: 360, distance: 150.3
click at [992, 43] on icon "times" at bounding box center [995, 40] width 7 height 9
